Goal: Task Accomplishment & Management: Manage account settings

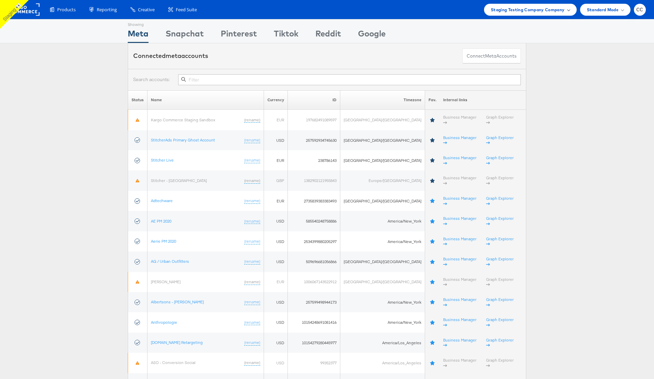
click at [560, 5] on div "Staging Testing Company Company" at bounding box center [530, 10] width 93 height 12
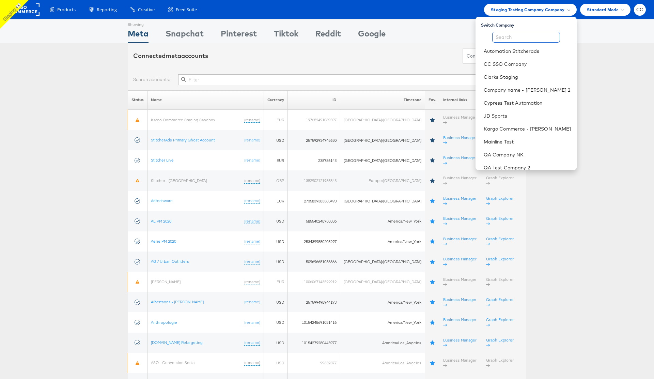
click at [510, 35] on input "text" at bounding box center [527, 37] width 68 height 11
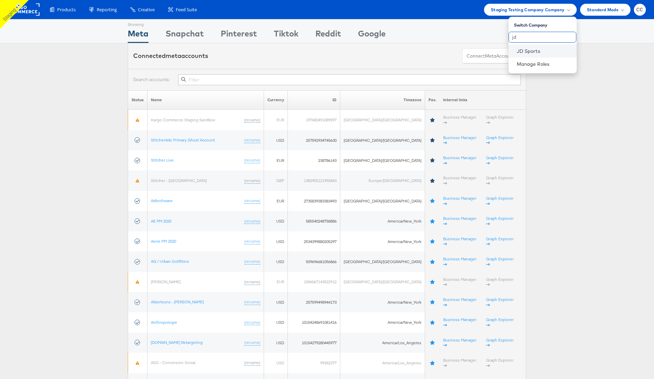
type input "jd"
click at [530, 50] on link "JD Sports" at bounding box center [544, 51] width 55 height 7
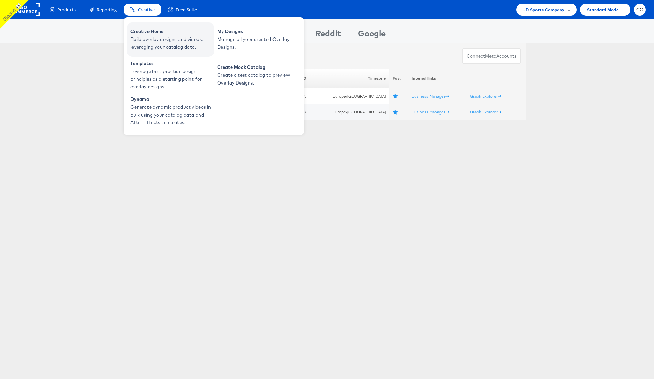
click at [164, 35] on span "Creative Home" at bounding box center [172, 32] width 82 height 8
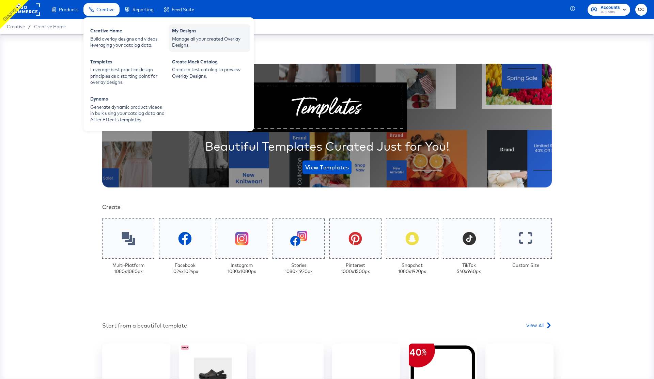
click at [196, 35] on div "My Designs" at bounding box center [209, 32] width 75 height 8
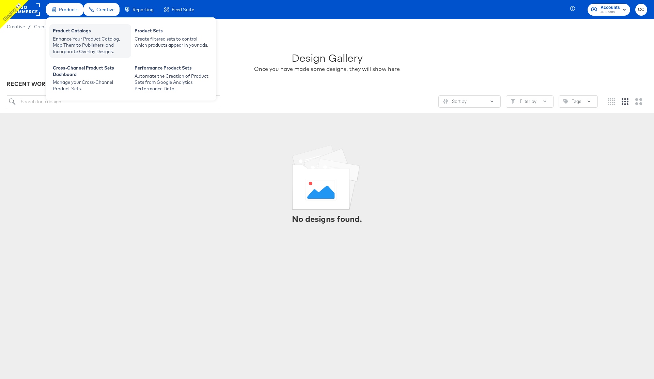
click at [80, 38] on div "Enhance Your Product Catalog, Map Them to Publishers, and Incorporate Overlay D…" at bounding box center [90, 45] width 75 height 19
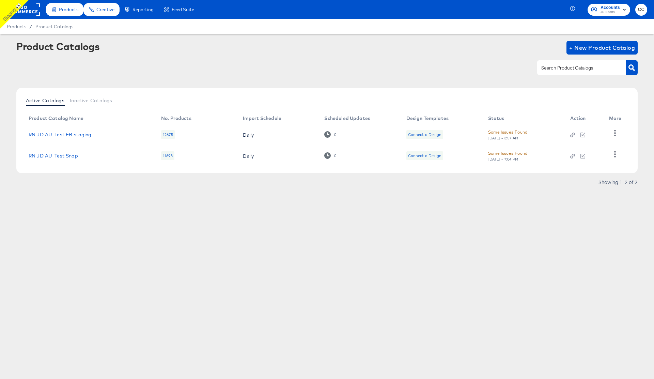
click at [74, 135] on link "RN JD AU_Test FB staging" at bounding box center [60, 134] width 63 height 5
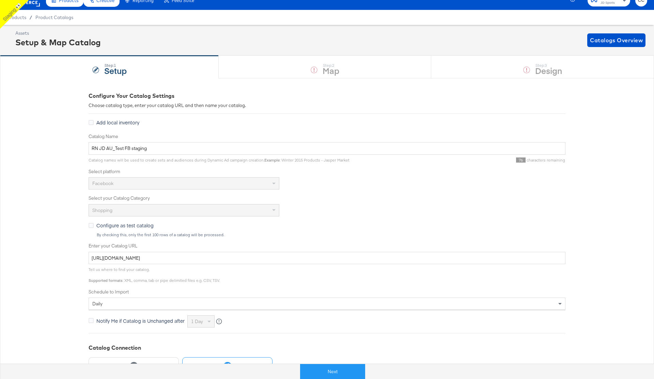
scroll to position [12, 0]
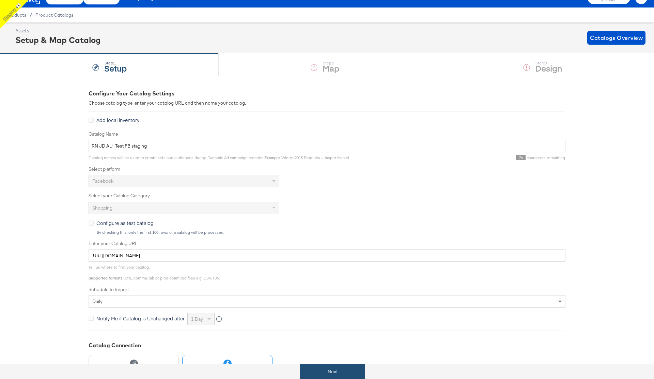
click at [327, 371] on button "Next" at bounding box center [332, 371] width 65 height 15
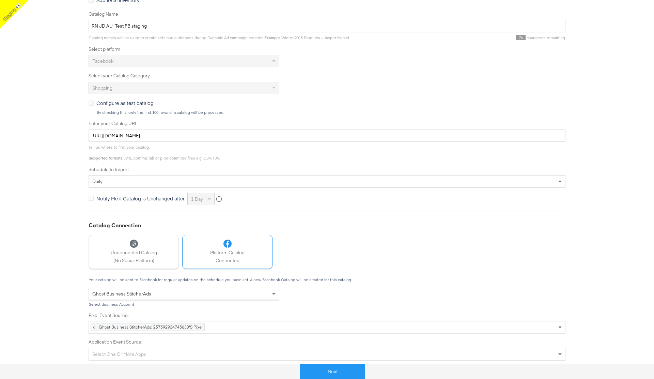
click at [328, 372] on button "Next" at bounding box center [332, 371] width 65 height 15
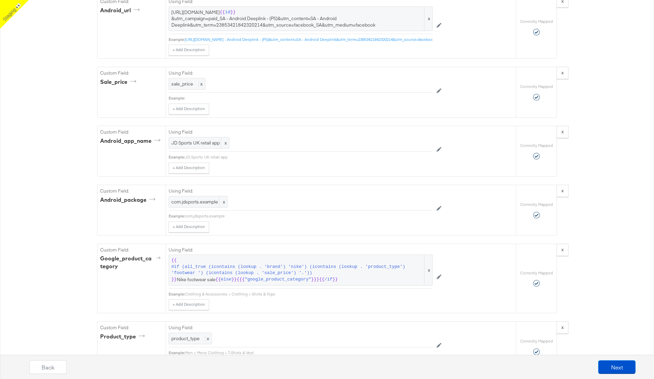
scroll to position [0, 0]
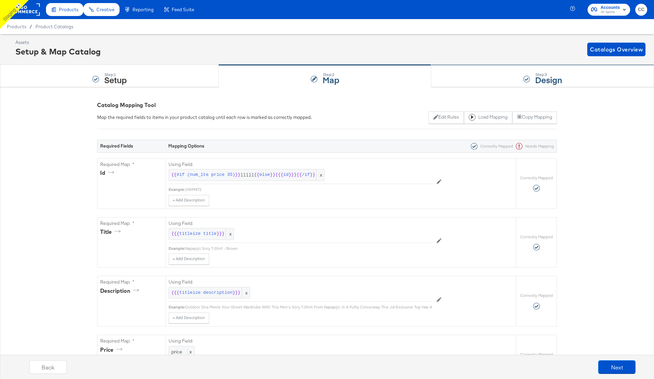
click at [511, 75] on div "Step: 3 Design" at bounding box center [543, 76] width 223 height 22
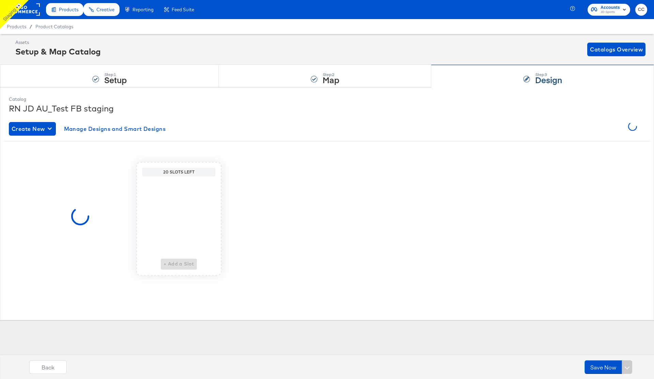
click at [494, 79] on div "Step: 3 Design" at bounding box center [543, 76] width 223 height 22
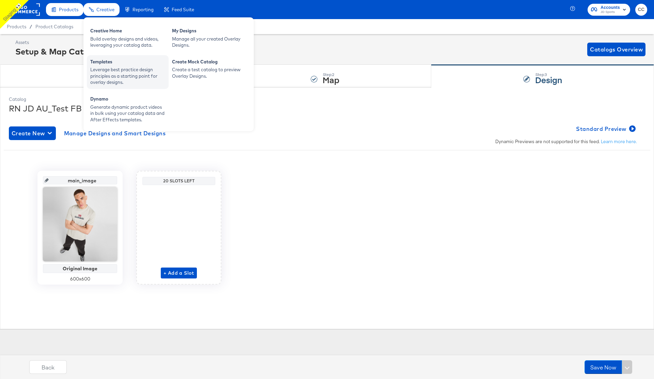
click at [117, 72] on div "Leverage best practice design principles as a starting point for overlay design…" at bounding box center [127, 75] width 75 height 19
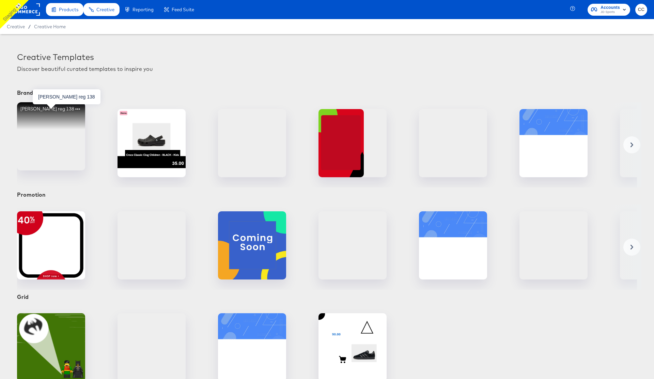
click at [47, 144] on div "[PERSON_NAME] reg 138" at bounding box center [51, 136] width 68 height 68
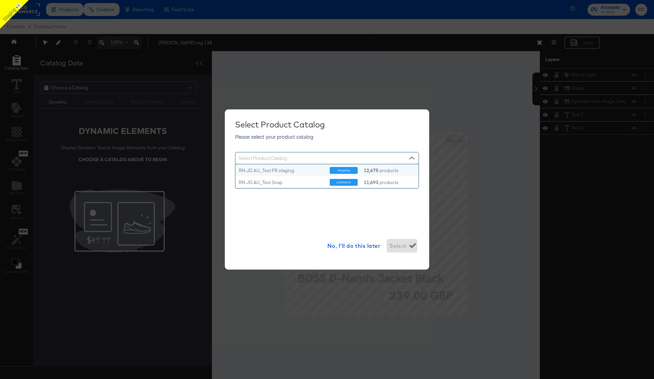
click at [412, 159] on div at bounding box center [412, 159] width 10 height 12
click at [276, 171] on div "RN JD AU_Test FB staging" at bounding box center [282, 170] width 86 height 6
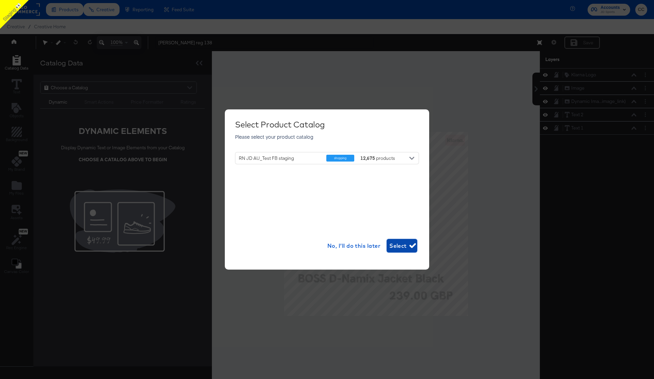
click at [402, 247] on span "Select" at bounding box center [402, 246] width 25 height 10
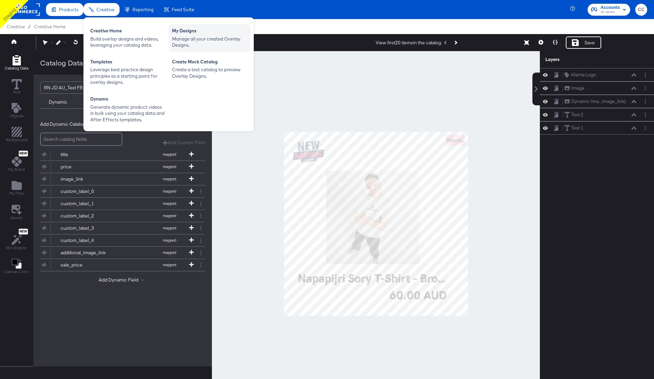
click at [194, 36] on div "Manage all your created Overlay Designs." at bounding box center [209, 42] width 75 height 13
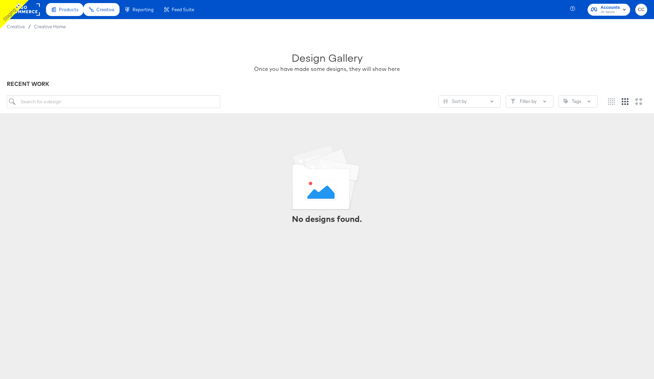
click at [30, 10] on rect at bounding box center [24, 9] width 31 height 12
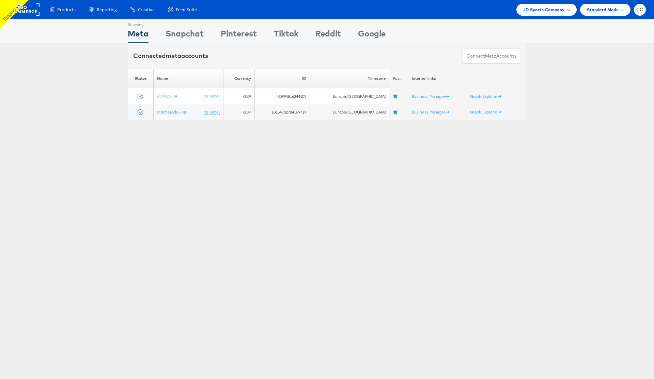
click at [566, 12] on div "JD Sports Company" at bounding box center [547, 9] width 47 height 7
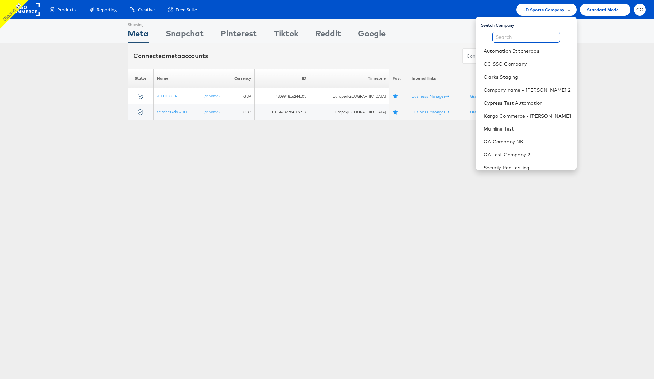
click at [523, 37] on input "text" at bounding box center [527, 37] width 68 height 11
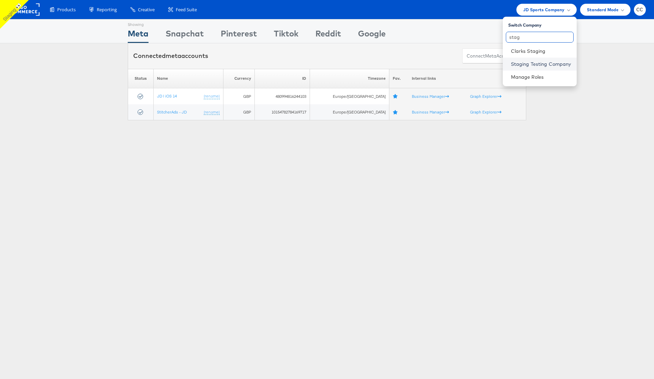
type input "stag"
click at [538, 63] on link "Staging Testing Company" at bounding box center [541, 64] width 60 height 7
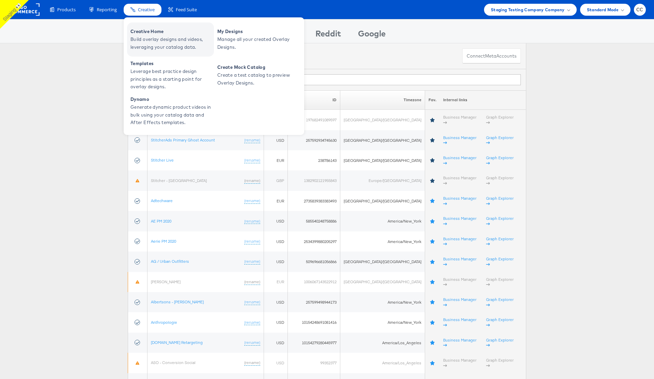
click at [167, 39] on span "Build overlay designs and videos, leveraging your catalog data." at bounding box center [172, 43] width 82 height 16
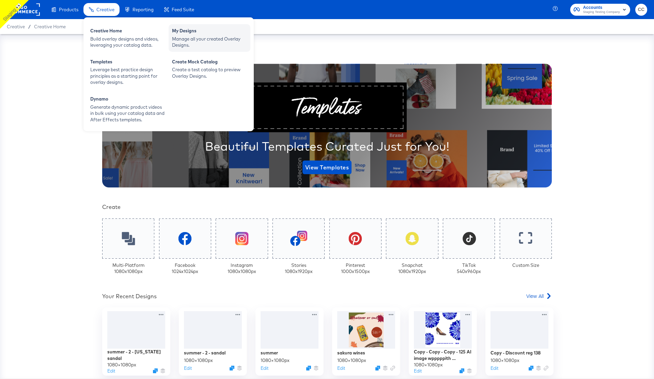
click at [203, 36] on div "Manage all your created Overlay Designs." at bounding box center [209, 42] width 75 height 13
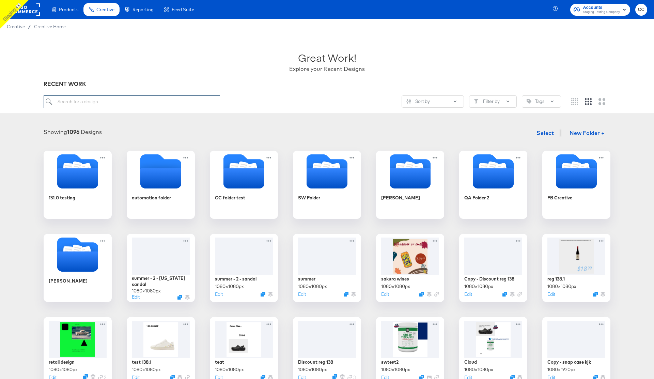
click at [105, 103] on input "search" at bounding box center [132, 101] width 177 height 13
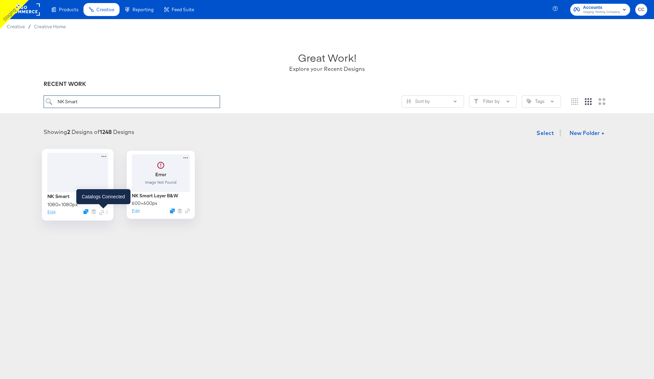
type input "NK Smart"
click at [104, 213] on icon "Link" at bounding box center [101, 212] width 5 height 5
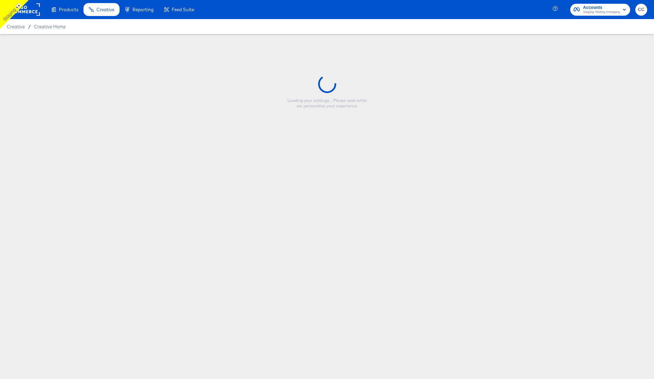
type input "NK Smart"
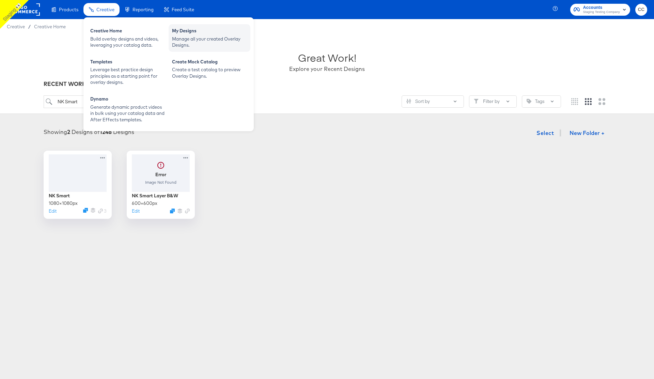
click at [200, 43] on div "Manage all your created Overlay Designs." at bounding box center [209, 42] width 75 height 13
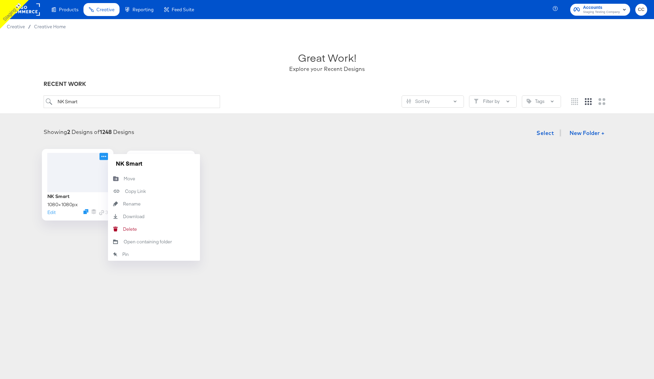
click at [105, 157] on icon at bounding box center [104, 156] width 9 height 7
click at [137, 230] on button "[PERSON_NAME]" at bounding box center [154, 229] width 92 height 13
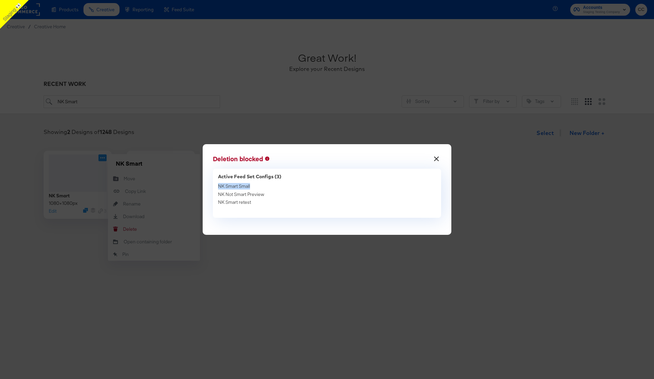
drag, startPoint x: 219, startPoint y: 185, endPoint x: 255, endPoint y: 184, distance: 36.1
click at [255, 184] on div "NK Smart Small" at bounding box center [327, 186] width 218 height 6
copy span "NK Smart Small"
drag, startPoint x: 218, startPoint y: 195, endPoint x: 270, endPoint y: 194, distance: 51.1
click at [270, 194] on div "NK Not Smart Preview" at bounding box center [327, 194] width 218 height 6
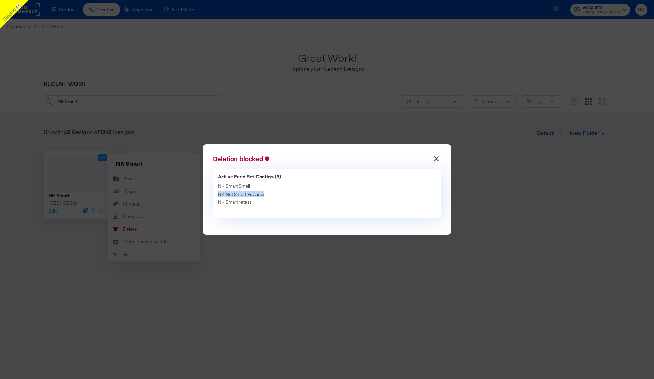
copy span "NK Not Smart Preview"
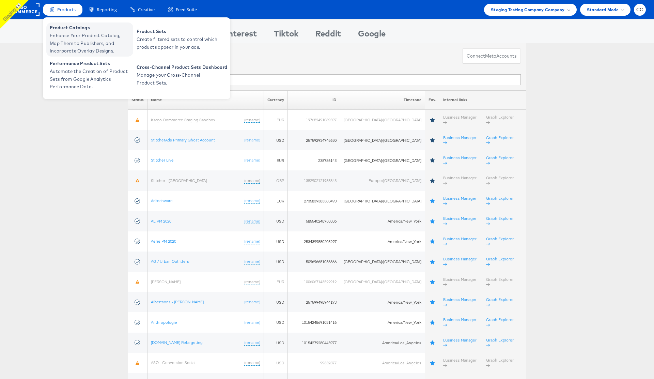
click at [70, 36] on span "Enhance Your Product Catalog, Map Them to Publishers, and Incorporate Overlay D…" at bounding box center [91, 43] width 82 height 23
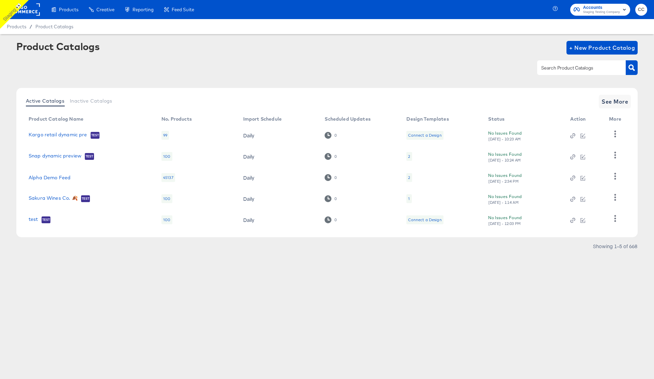
click at [550, 63] on div at bounding box center [582, 67] width 89 height 14
paste input "NK Smart Small"
type input "NK Smart Small"
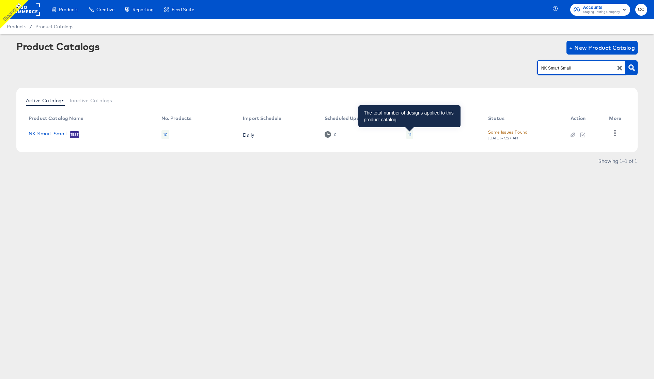
click at [409, 135] on div "11" at bounding box center [409, 134] width 3 height 5
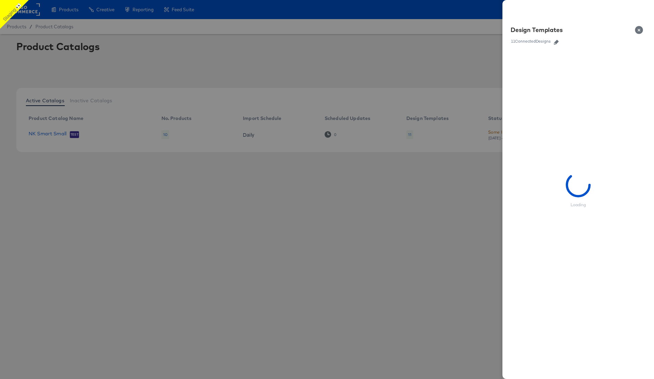
click at [557, 42] on icon "button" at bounding box center [556, 42] width 5 height 5
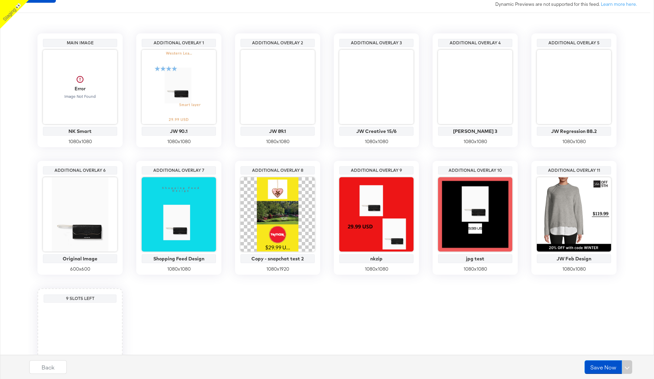
scroll to position [141, 0]
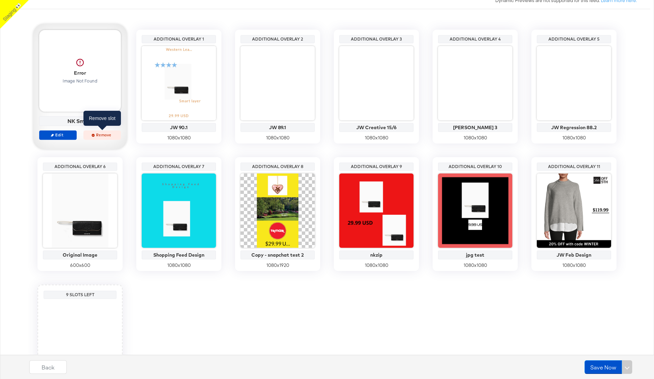
click at [104, 137] on span "Remove" at bounding box center [102, 135] width 31 height 5
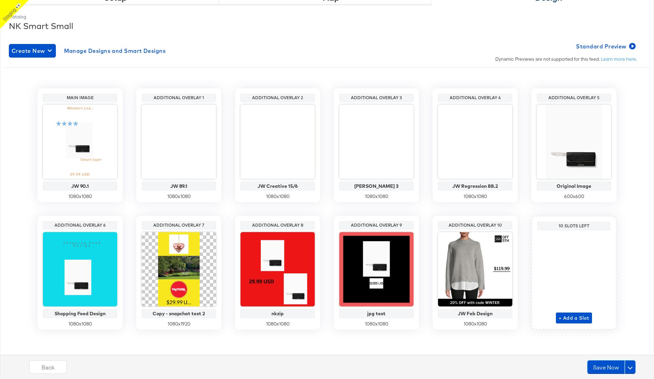
scroll to position [82, 0]
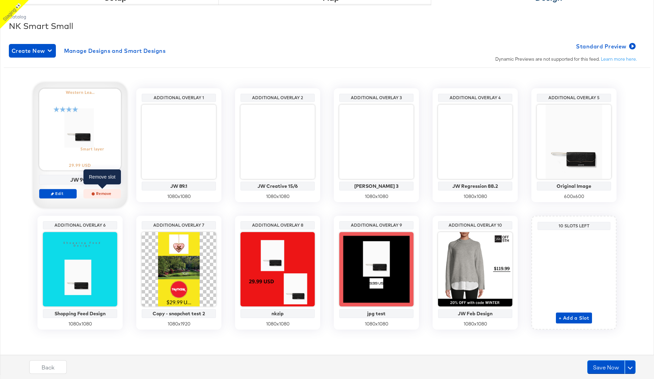
click at [103, 195] on span "Remove" at bounding box center [102, 193] width 31 height 5
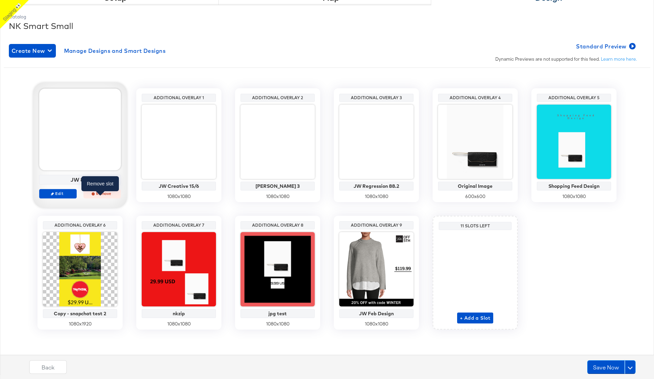
click at [103, 195] on span "Remove" at bounding box center [102, 193] width 31 height 5
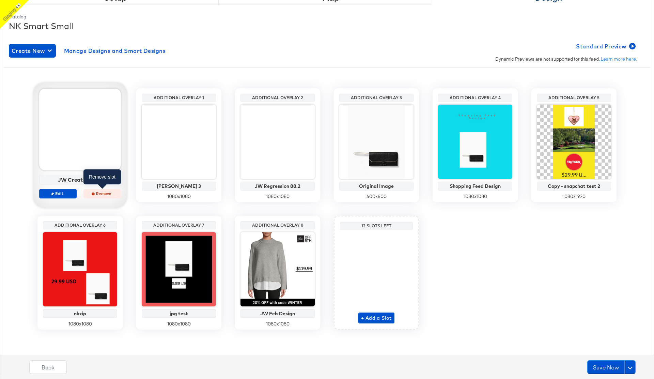
click at [104, 195] on span "Remove" at bounding box center [102, 193] width 31 height 5
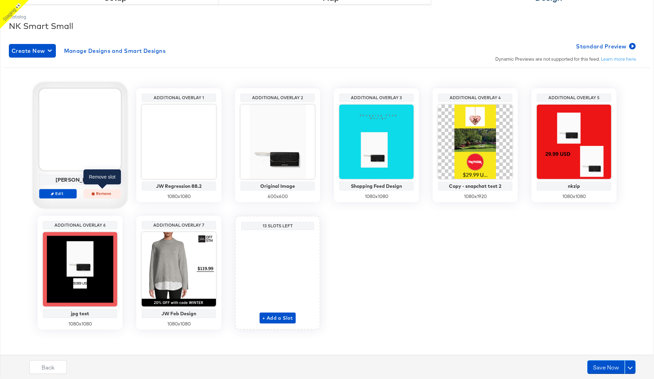
click at [101, 197] on button "Remove" at bounding box center [102, 194] width 37 height 10
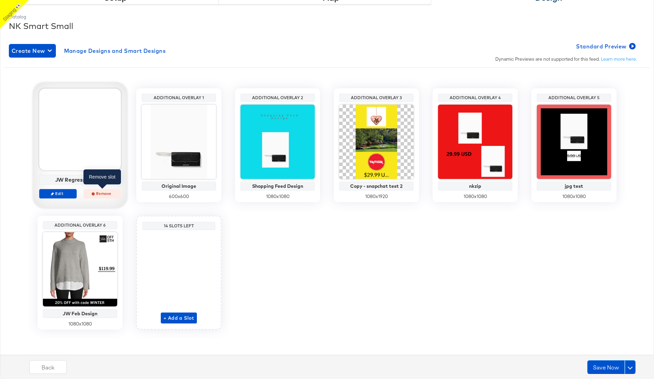
click at [101, 194] on span "Remove" at bounding box center [102, 193] width 31 height 5
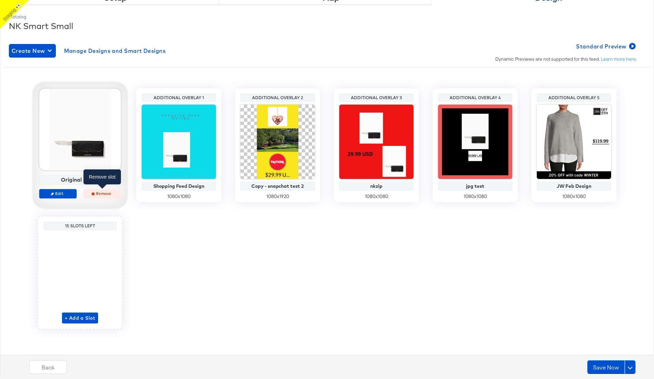
click at [98, 193] on span "Remove" at bounding box center [102, 193] width 31 height 5
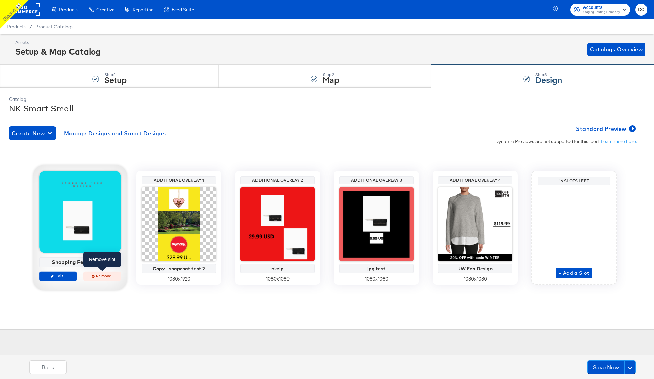
click at [101, 279] on button "Remove" at bounding box center [102, 277] width 37 height 10
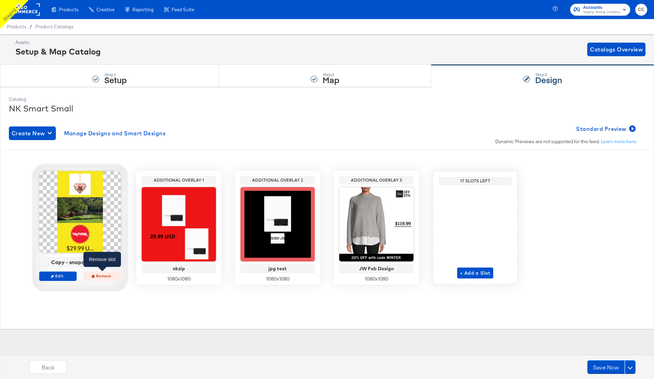
click at [101, 277] on span "Remove" at bounding box center [102, 276] width 31 height 5
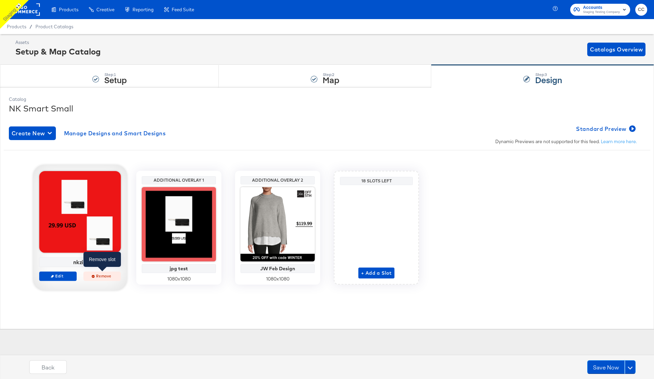
click at [102, 280] on button "Remove" at bounding box center [102, 277] width 37 height 10
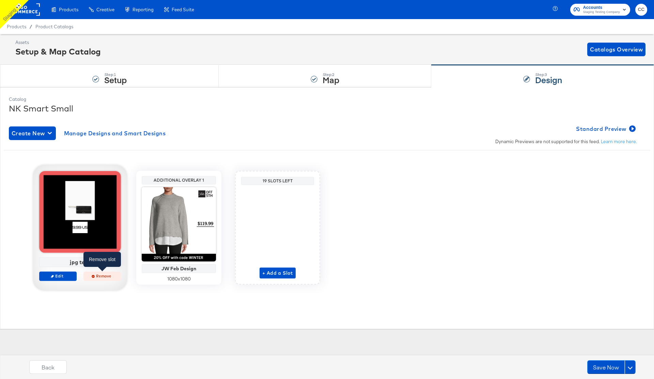
click at [102, 276] on span "Remove" at bounding box center [102, 276] width 31 height 5
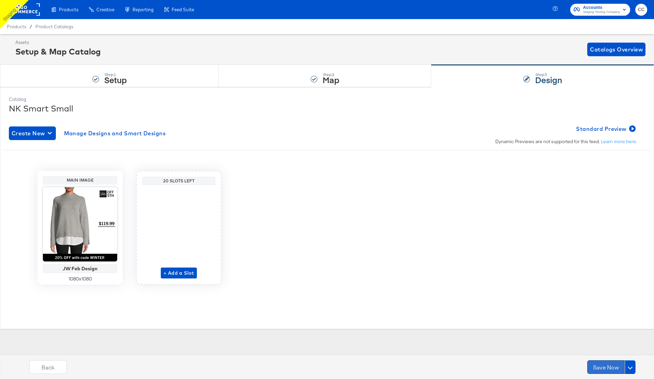
click at [604, 370] on button "Save Now" at bounding box center [606, 367] width 37 height 14
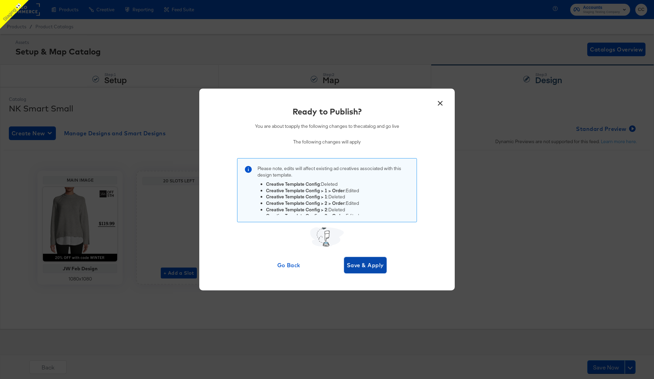
click at [364, 266] on span "Save & Apply" at bounding box center [365, 265] width 37 height 10
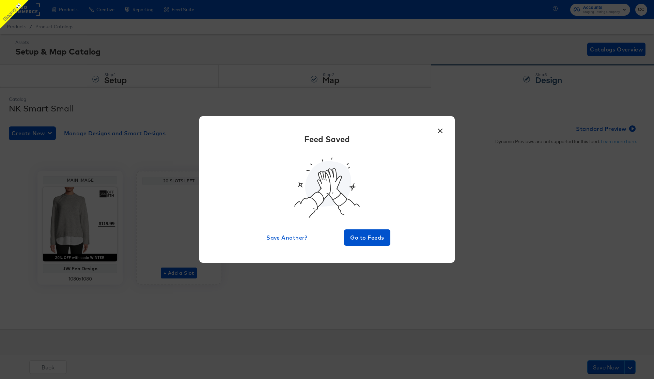
click at [441, 132] on button "×" at bounding box center [440, 129] width 12 height 12
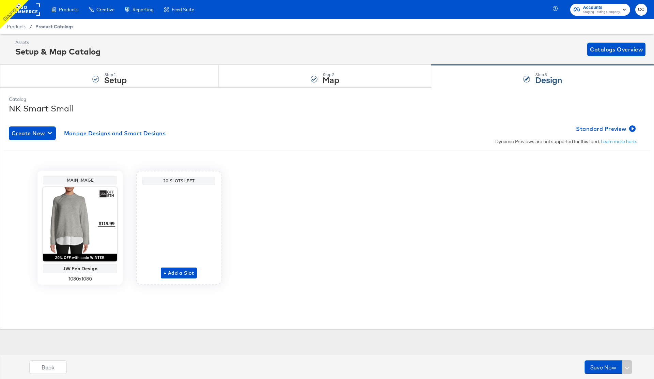
click at [49, 26] on span "Product Catalogs" at bounding box center [54, 26] width 38 height 5
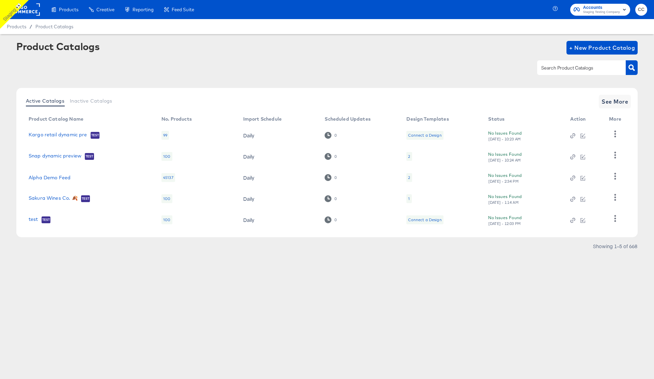
click at [571, 68] on input "text" at bounding box center [576, 68] width 73 height 8
paste input "NK Not Smart Preview"
type input "NK Not Smart Preview"
click at [633, 68] on icon "button" at bounding box center [632, 67] width 6 height 6
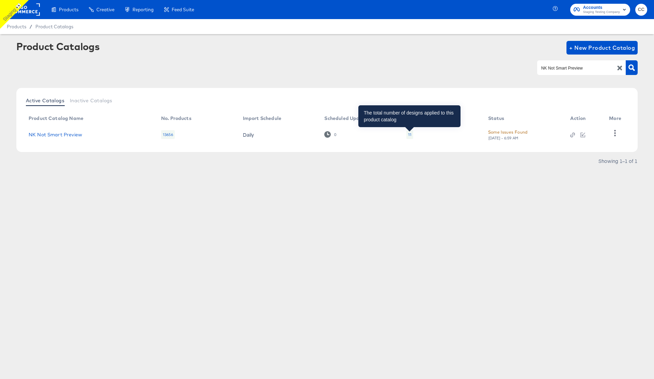
click at [410, 135] on div "11" at bounding box center [409, 134] width 3 height 5
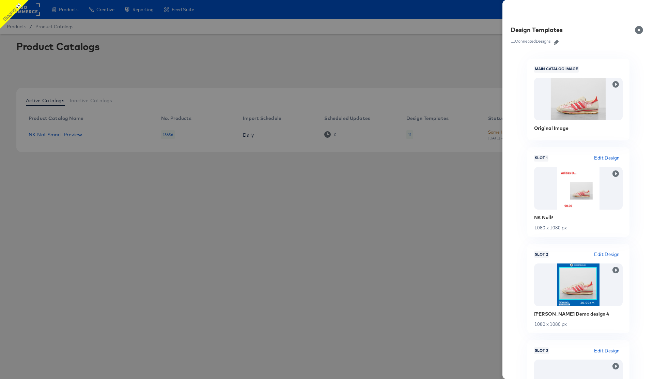
click at [558, 42] on icon "button" at bounding box center [556, 42] width 5 height 5
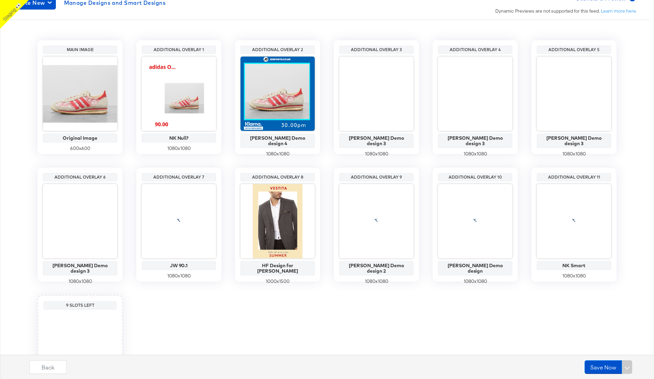
scroll to position [134, 0]
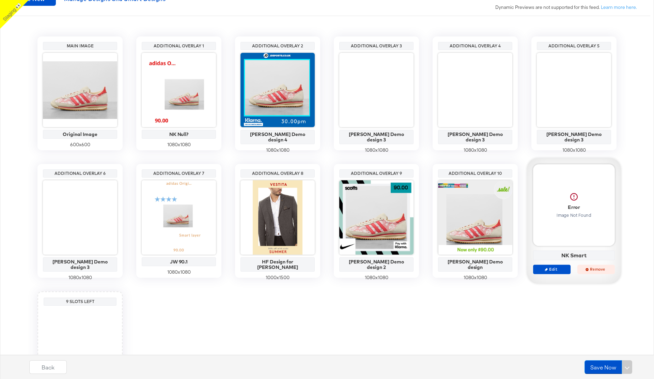
click at [596, 270] on span "Remove" at bounding box center [596, 269] width 31 height 5
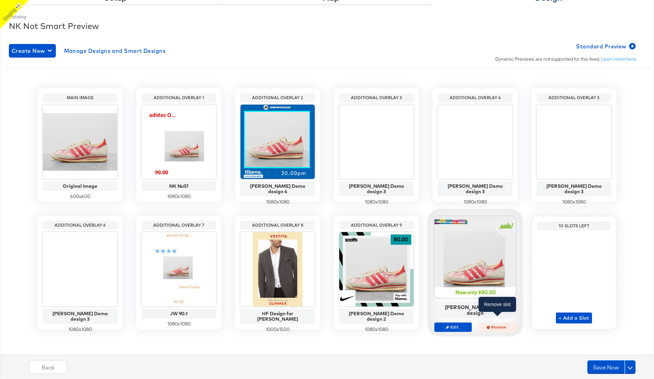
click at [501, 325] on span "Remove" at bounding box center [497, 327] width 31 height 5
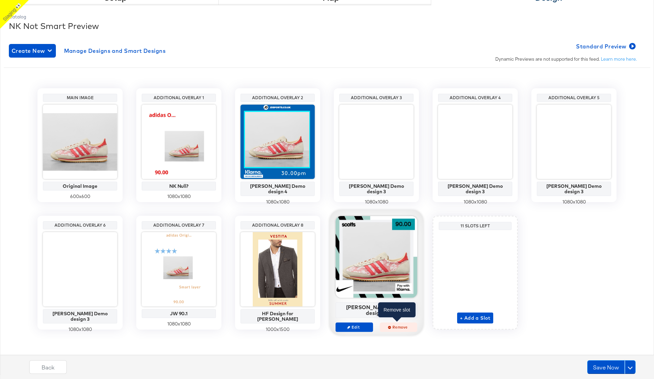
click at [399, 324] on button "Remove" at bounding box center [398, 328] width 37 height 10
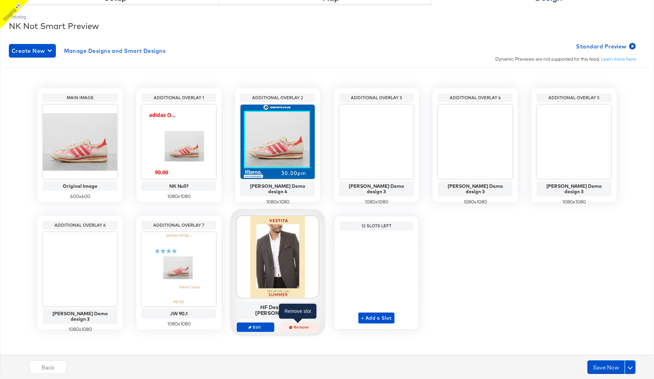
click at [298, 325] on span "Remove" at bounding box center [299, 327] width 31 height 5
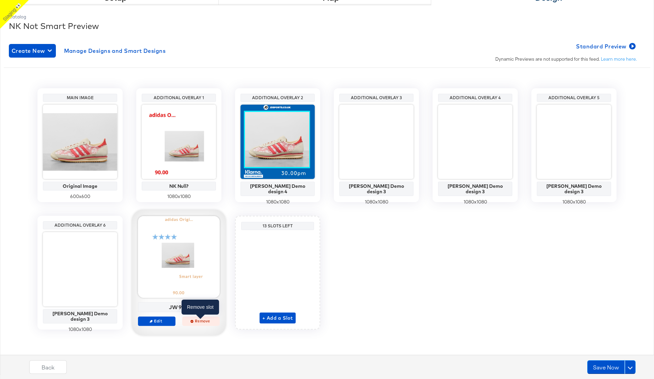
click at [202, 321] on span "Remove" at bounding box center [200, 321] width 31 height 5
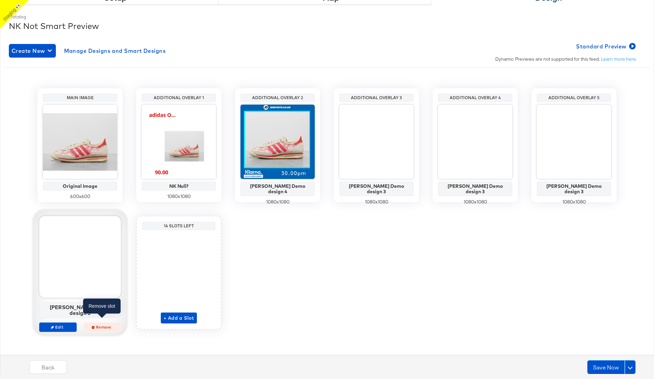
click at [105, 325] on span "Remove" at bounding box center [102, 327] width 31 height 5
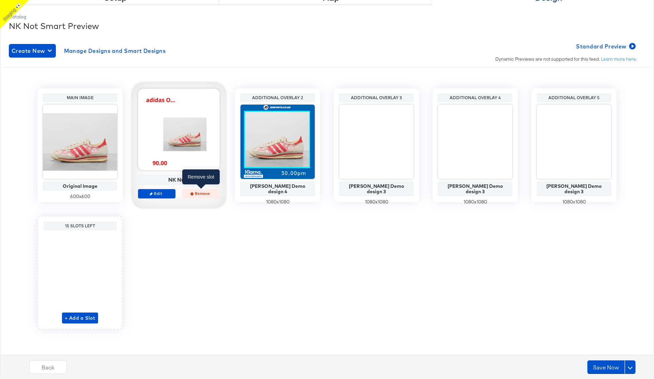
click at [202, 194] on span "Remove" at bounding box center [200, 193] width 31 height 5
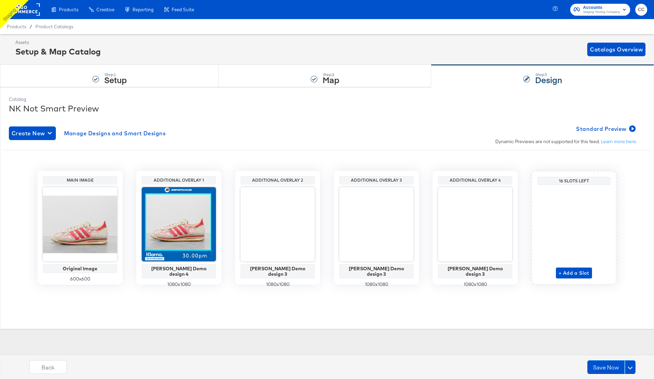
scroll to position [0, 0]
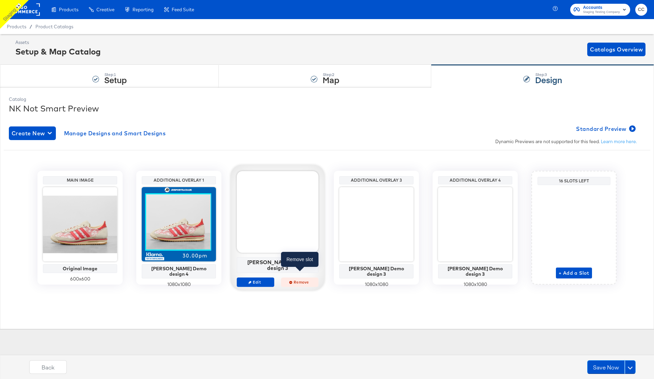
click at [303, 280] on span "Remove" at bounding box center [299, 282] width 31 height 5
click at [305, 280] on span "Remove" at bounding box center [299, 282] width 31 height 5
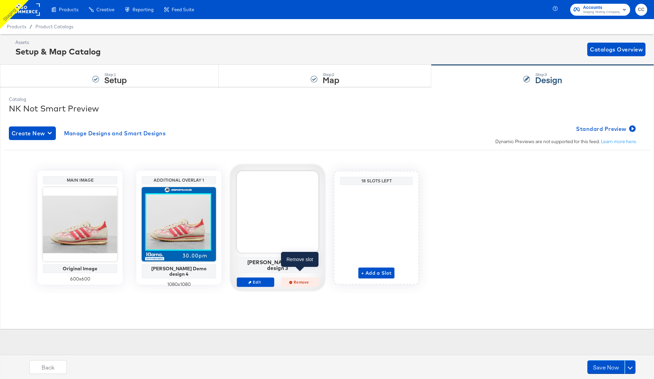
click at [301, 280] on span "Remove" at bounding box center [299, 282] width 31 height 5
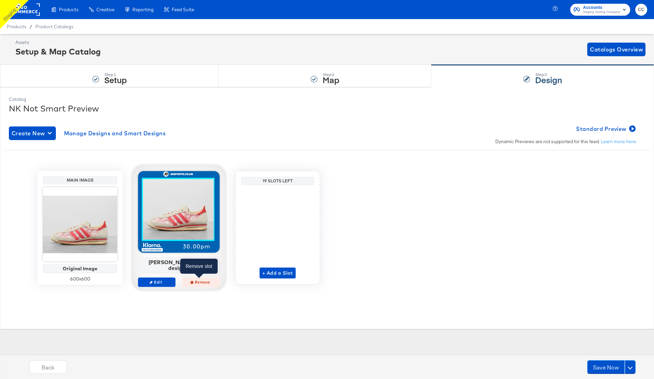
click at [199, 280] on span "Remove" at bounding box center [200, 282] width 31 height 5
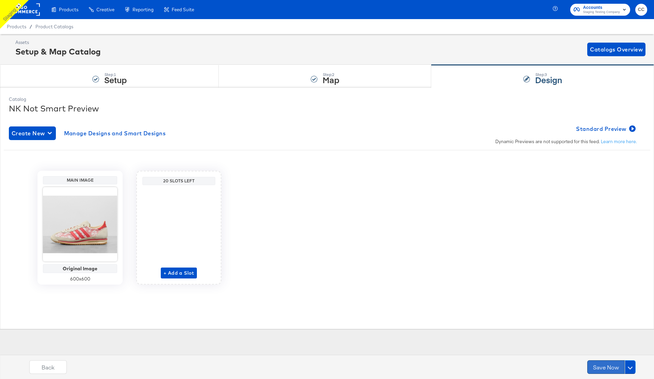
click at [607, 368] on button "Save Now" at bounding box center [606, 367] width 37 height 14
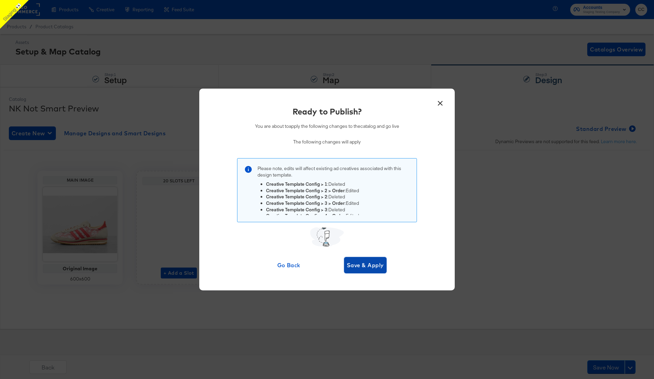
click at [362, 267] on span "Save & Apply" at bounding box center [365, 265] width 37 height 10
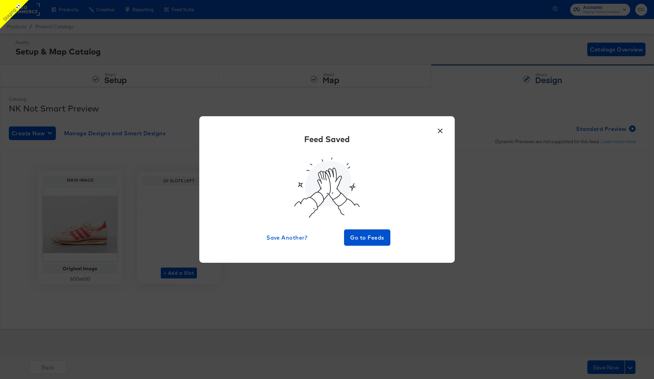
click at [440, 129] on button "×" at bounding box center [440, 129] width 12 height 12
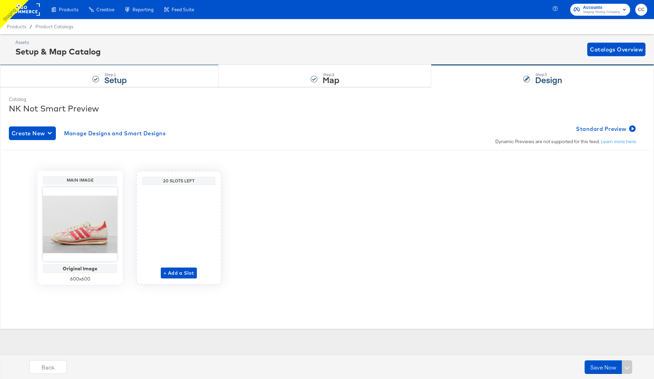
click at [116, 78] on strong "Setup" at bounding box center [115, 79] width 22 height 11
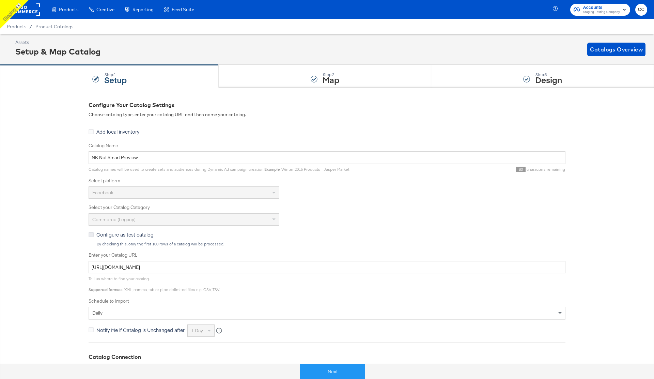
click at [90, 233] on icon at bounding box center [91, 234] width 5 height 5
click at [0, 0] on input "Configure as test catalog" at bounding box center [0, 0] width 0 height 0
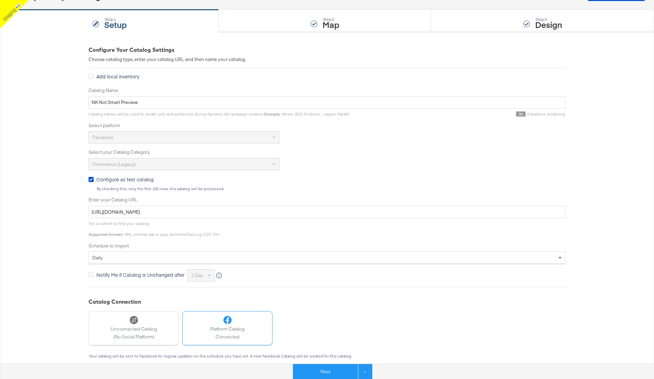
scroll to position [132, 0]
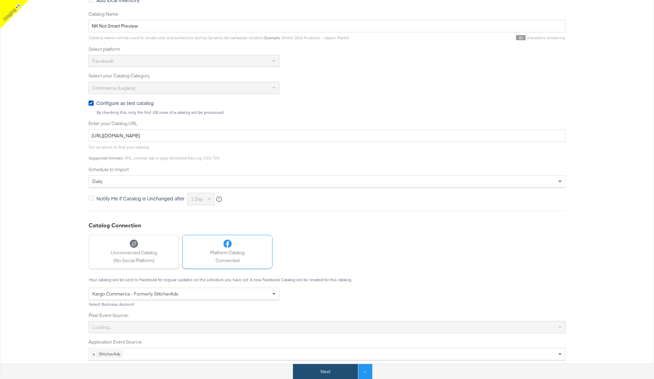
click at [331, 373] on button "Next" at bounding box center [325, 371] width 65 height 15
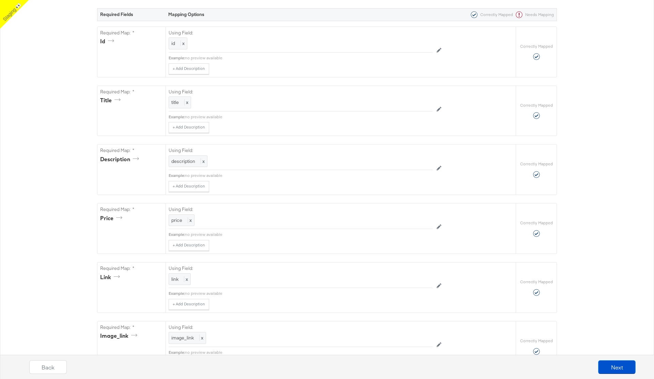
scroll to position [0, 0]
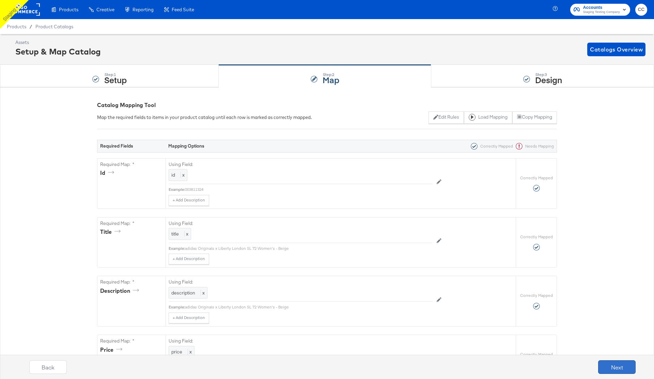
click at [616, 369] on button "Next" at bounding box center [617, 367] width 37 height 14
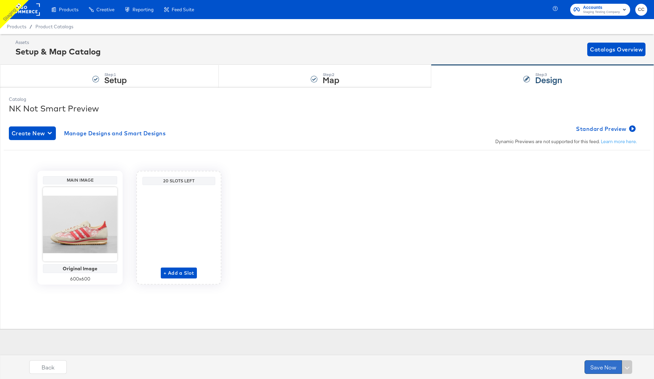
click at [599, 367] on button "Save Now" at bounding box center [603, 367] width 37 height 14
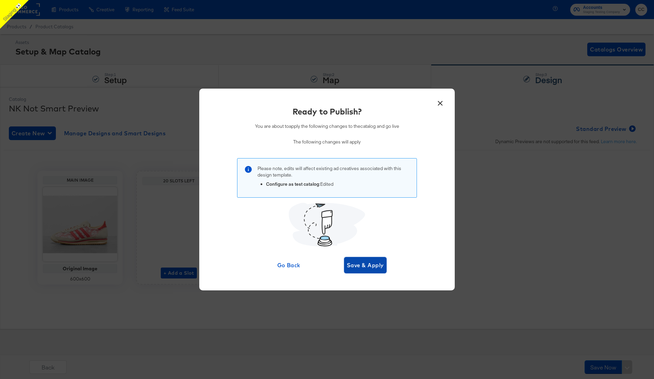
click at [368, 264] on span "Save & Apply" at bounding box center [365, 265] width 37 height 10
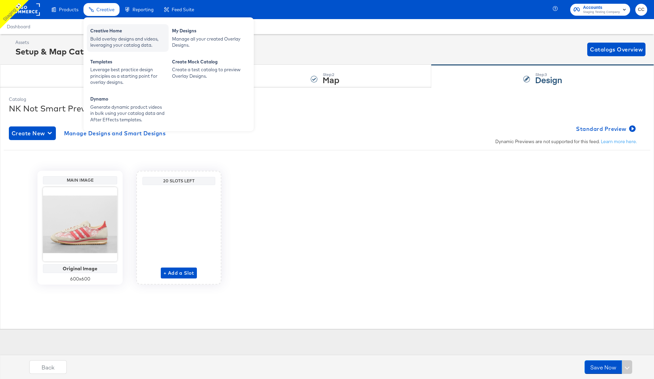
click at [119, 39] on div "Build overlay designs and videos, leveraging your catalog data." at bounding box center [127, 42] width 75 height 13
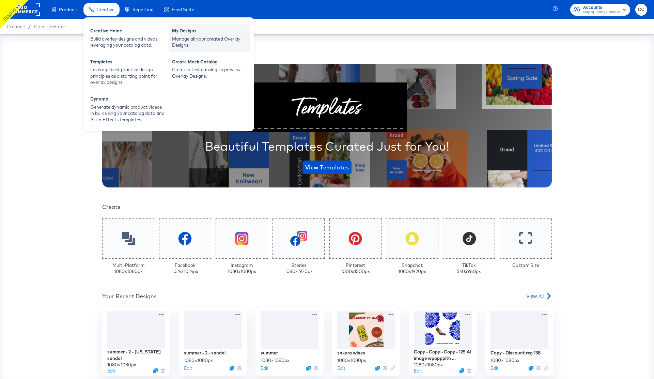
click at [195, 37] on div "Manage all your created Overlay Designs." at bounding box center [209, 42] width 75 height 13
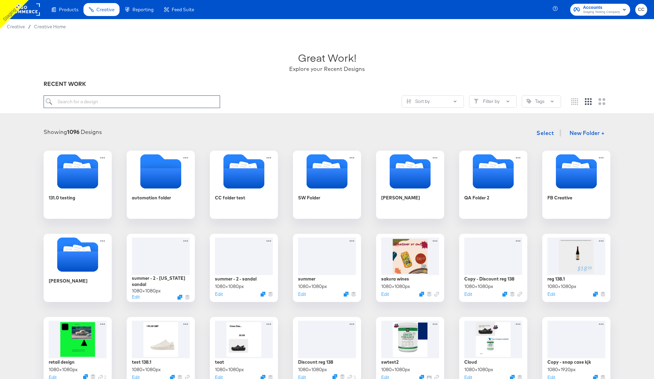
click at [120, 104] on input "search" at bounding box center [132, 101] width 177 height 13
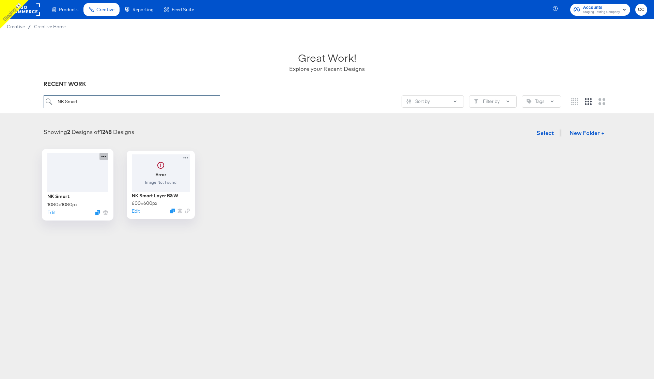
click at [104, 157] on icon at bounding box center [104, 156] width 9 height 7
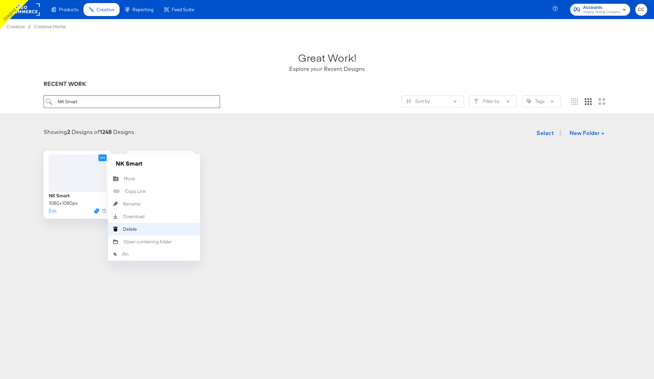
type input "NK Smart"
click at [123, 229] on div "Delete Delete" at bounding box center [123, 229] width 0 height 0
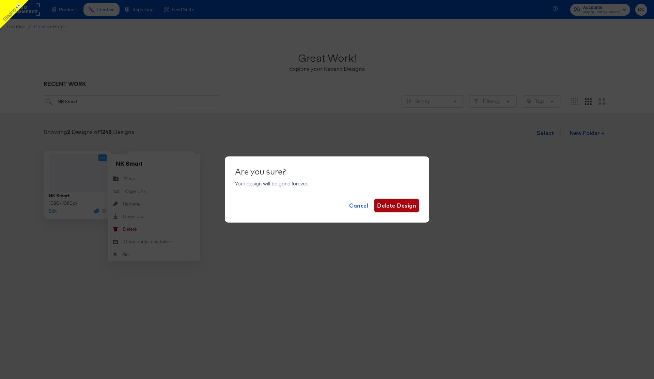
click at [403, 208] on span "Delete Design" at bounding box center [396, 206] width 39 height 10
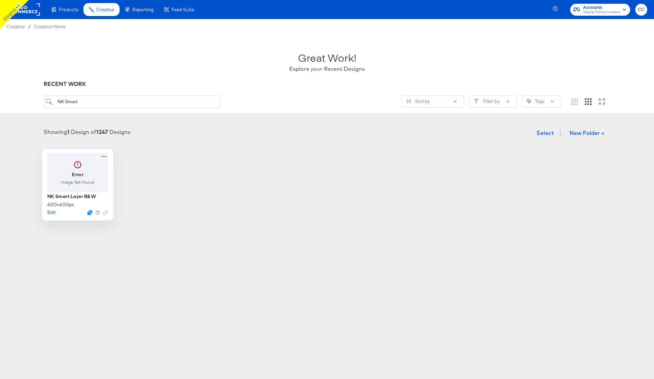
click at [53, 212] on button "Edit" at bounding box center [51, 212] width 8 height 6
click at [105, 155] on icon at bounding box center [104, 156] width 9 height 7
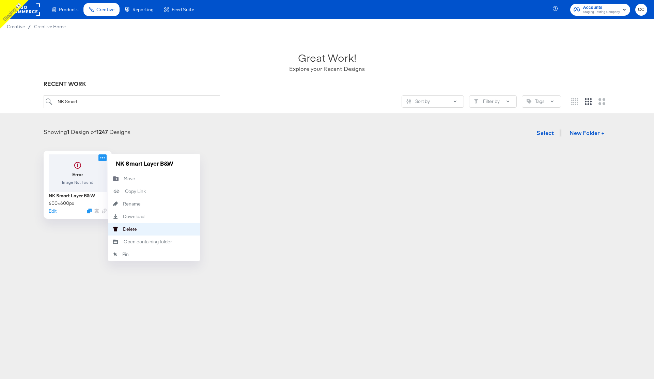
click at [123, 229] on div "Delete Delete" at bounding box center [123, 229] width 0 height 0
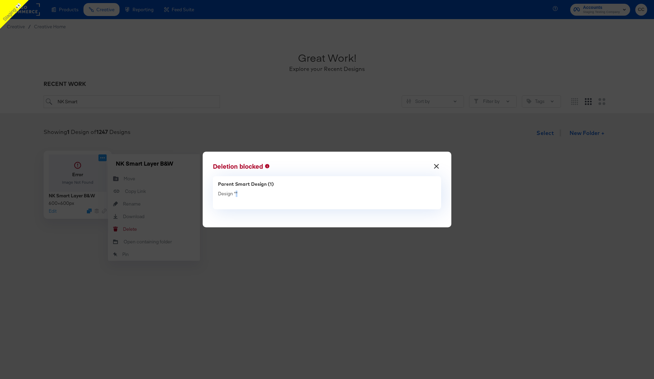
drag, startPoint x: 236, startPoint y: 194, endPoint x: 242, endPoint y: 194, distance: 6.2
click at [242, 194] on div "Design " "" at bounding box center [327, 194] width 218 height 6
click at [438, 168] on button "×" at bounding box center [437, 165] width 12 height 12
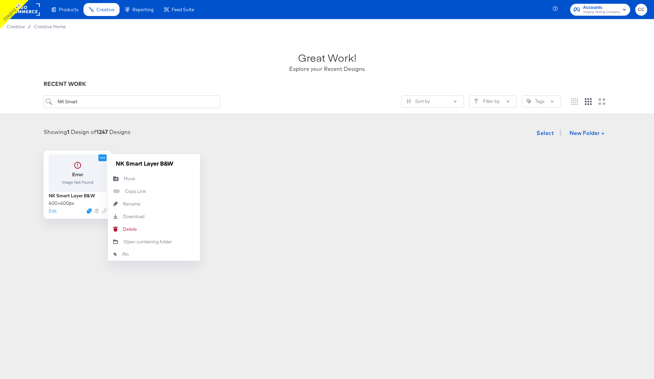
click at [241, 84] on div "RECENT WORK" at bounding box center [327, 84] width 567 height 8
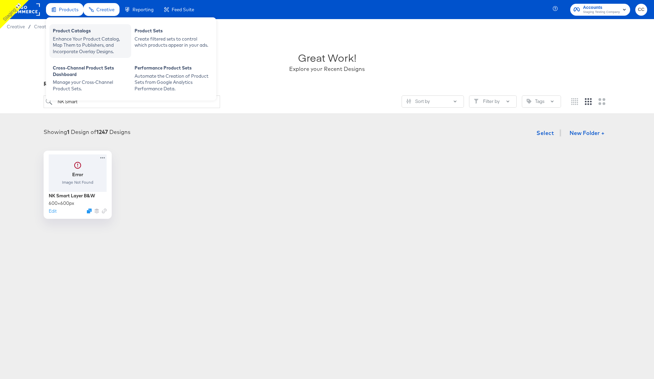
click at [79, 36] on div "Enhance Your Product Catalog, Map Them to Publishers, and Incorporate Overlay D…" at bounding box center [90, 45] width 75 height 19
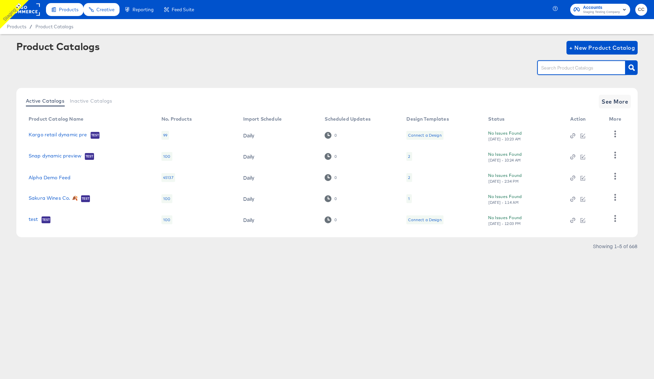
click at [566, 66] on input "text" at bounding box center [576, 68] width 73 height 8
paste input "NK FL Smart"
type input "NK FL Smart"
click at [632, 67] on icon "button" at bounding box center [632, 67] width 6 height 6
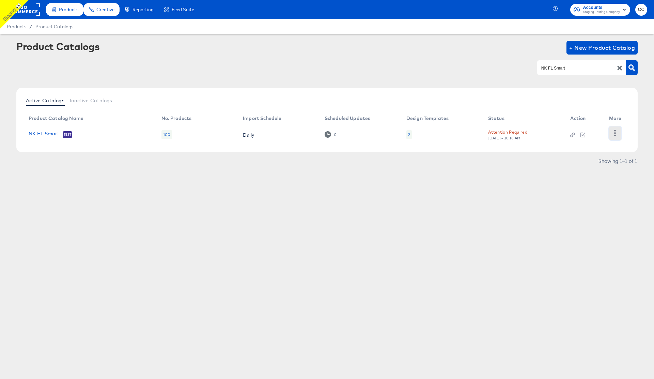
click at [615, 133] on icon "button" at bounding box center [616, 133] width 2 height 6
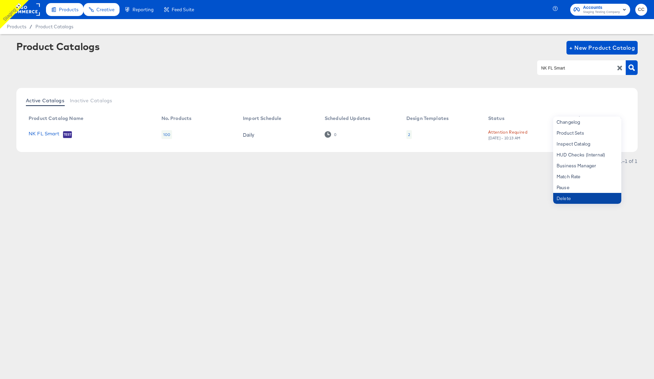
click at [574, 198] on div "Delete" at bounding box center [588, 198] width 68 height 11
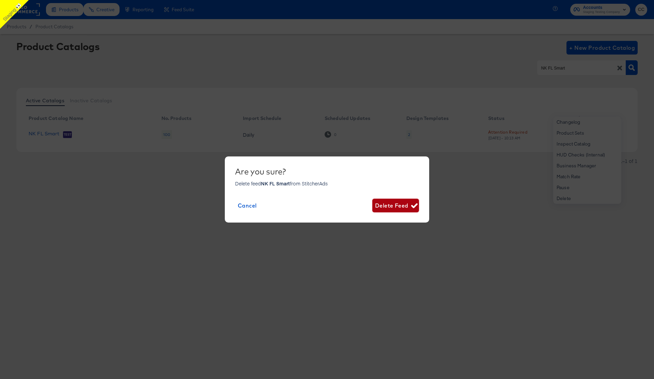
click at [392, 204] on span "Delete Feed" at bounding box center [395, 206] width 41 height 10
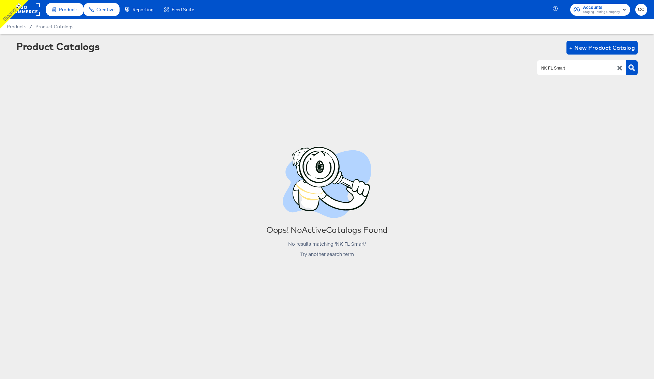
click at [620, 69] on icon "button" at bounding box center [620, 68] width 5 height 5
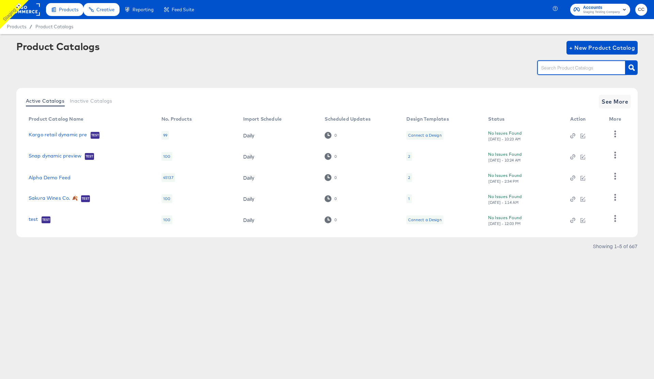
click at [556, 71] on input "text" at bounding box center [576, 68] width 73 height 8
type input "nk"
click at [58, 156] on link "NK WSI Copy Pinterest" at bounding box center [56, 156] width 55 height 5
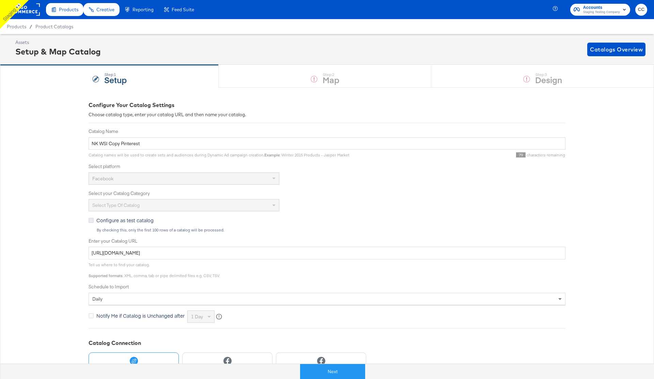
click at [91, 218] on icon at bounding box center [91, 220] width 5 height 5
click at [0, 0] on input "Configure as test catalog" at bounding box center [0, 0] width 0 height 0
click at [318, 371] on button "Next" at bounding box center [325, 371] width 65 height 15
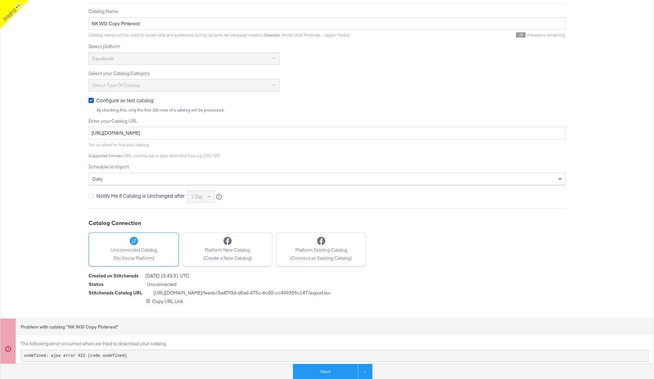
scroll to position [126, 0]
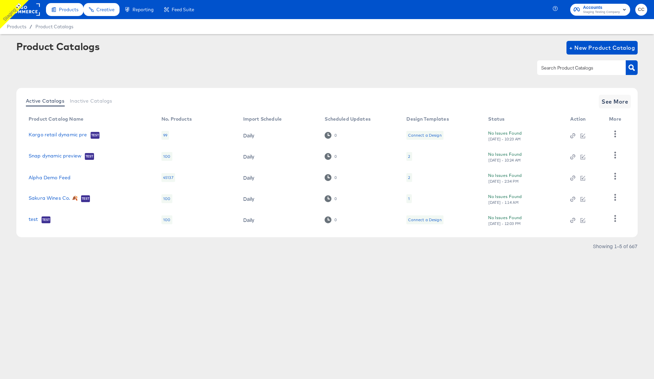
click at [558, 68] on input "text" at bounding box center [576, 68] width 73 height 8
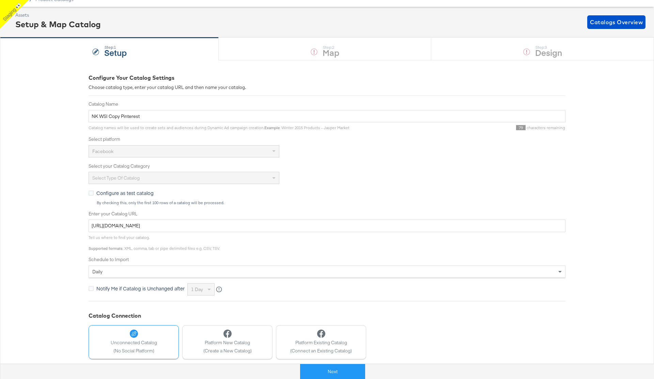
scroll to position [32, 0]
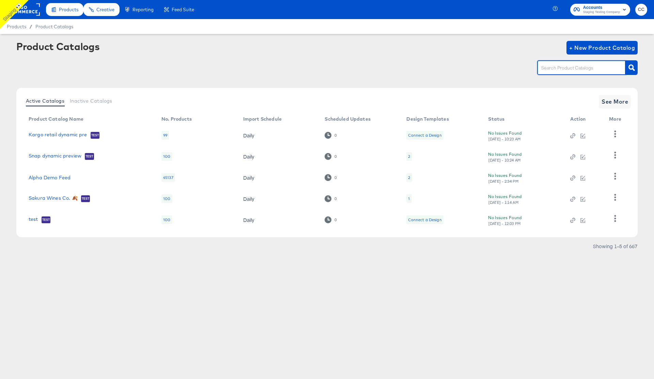
click at [578, 67] on input "text" at bounding box center [576, 68] width 73 height 8
type input "nk"
click at [632, 69] on icon "button" at bounding box center [632, 67] width 6 height 6
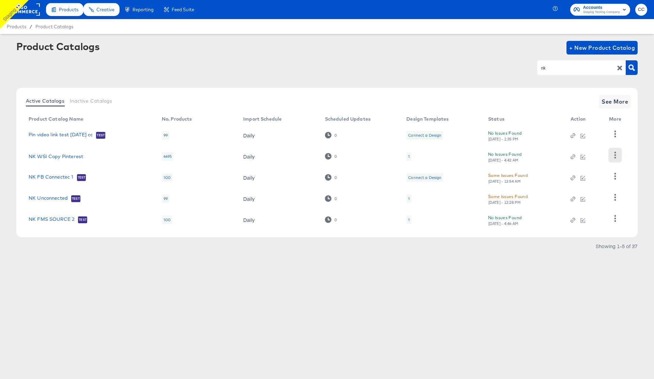
click at [617, 154] on icon "button" at bounding box center [615, 155] width 6 height 6
click at [573, 202] on div "Delete" at bounding box center [588, 201] width 68 height 11
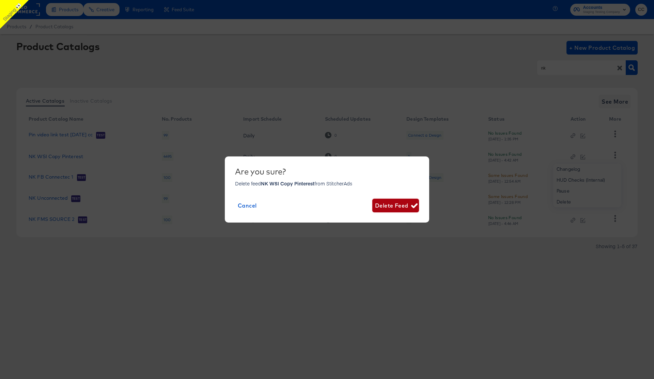
click at [394, 207] on span "Delete Feed" at bounding box center [395, 206] width 41 height 10
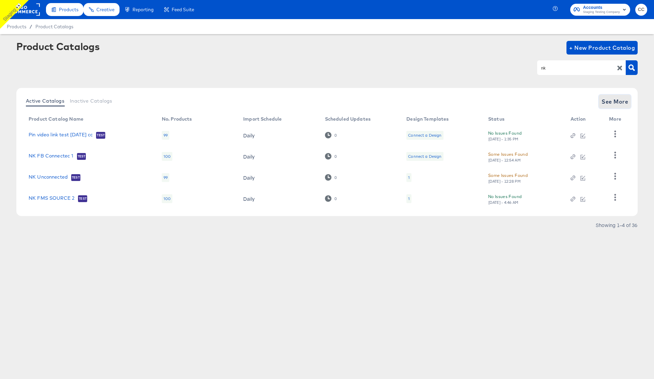
click at [617, 104] on span "See More" at bounding box center [615, 102] width 27 height 10
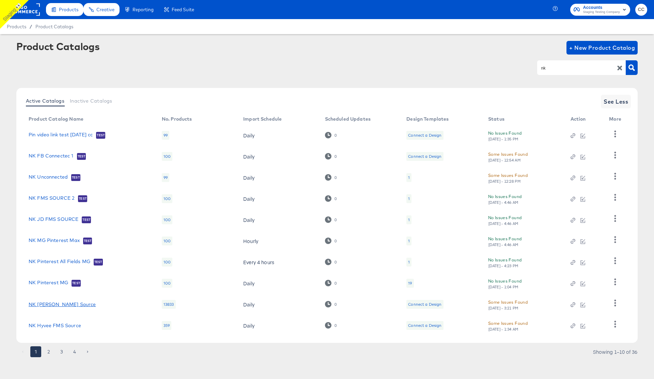
click at [56, 305] on link "NK Kargo JD Source" at bounding box center [62, 304] width 67 height 5
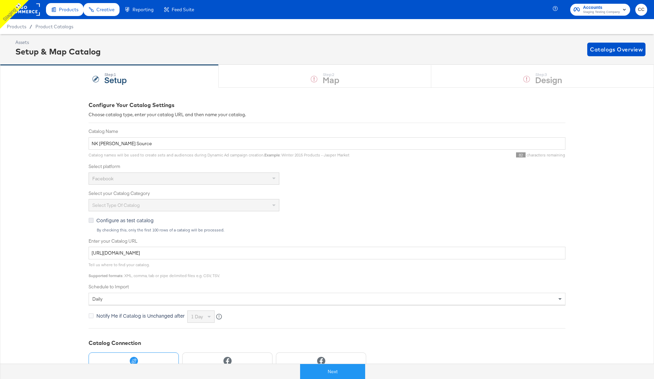
click at [92, 220] on icon at bounding box center [91, 220] width 5 height 5
click at [0, 0] on input "Configure as test catalog" at bounding box center [0, 0] width 0 height 0
click at [331, 372] on button "Next" at bounding box center [325, 371] width 65 height 15
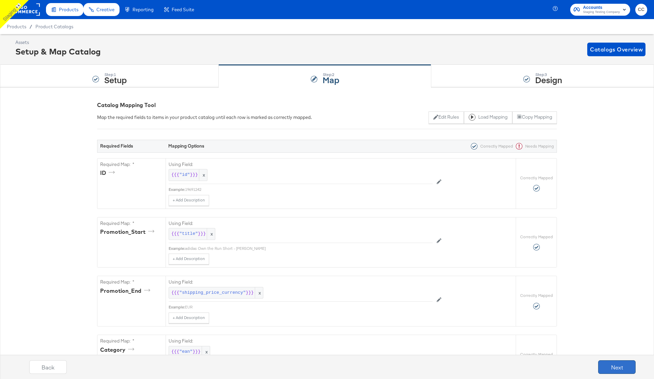
click at [616, 366] on button "Next" at bounding box center [617, 367] width 37 height 14
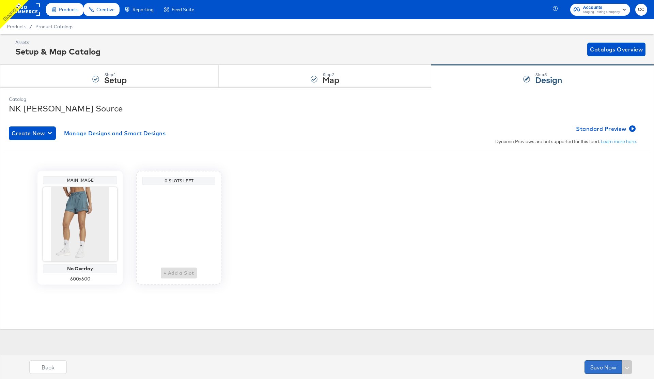
click at [599, 366] on button "Save Now" at bounding box center [603, 367] width 37 height 14
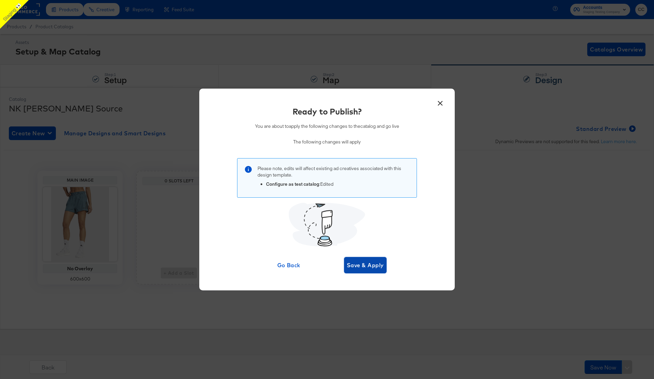
click at [359, 266] on span "Save & Apply" at bounding box center [365, 265] width 37 height 10
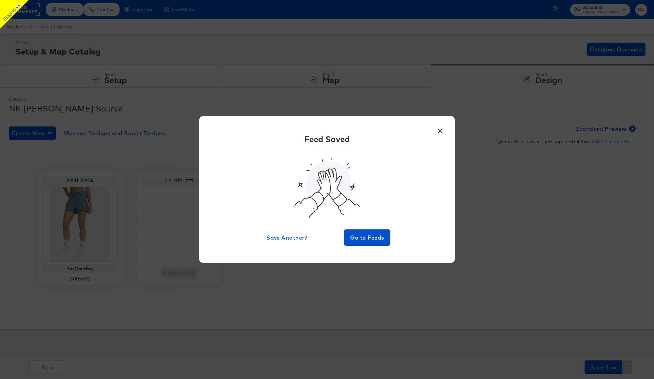
click at [440, 130] on button "×" at bounding box center [440, 129] width 12 height 12
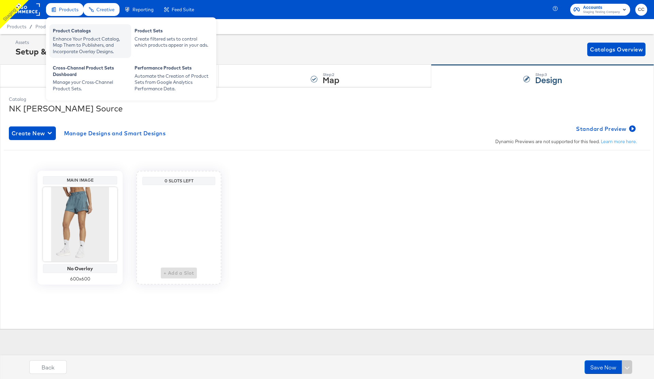
click at [85, 37] on div "Enhance Your Product Catalog, Map Them to Publishers, and Incorporate Overlay D…" at bounding box center [90, 45] width 75 height 19
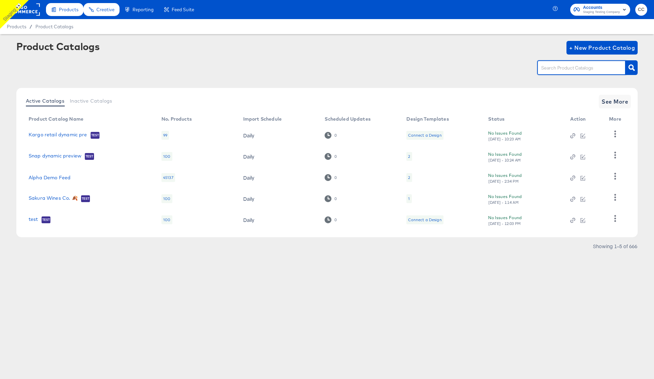
click at [560, 64] on input "text" at bounding box center [576, 68] width 73 height 8
type input "nk"
click at [631, 68] on icon "button" at bounding box center [632, 67] width 6 height 6
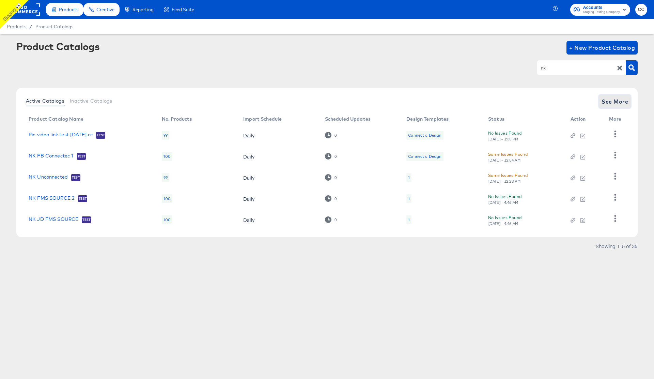
click at [608, 105] on span "See More" at bounding box center [615, 102] width 27 height 10
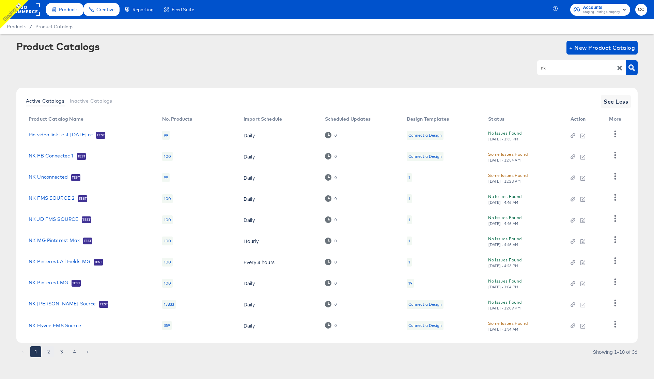
click at [49, 350] on button "2" at bounding box center [48, 351] width 11 height 11
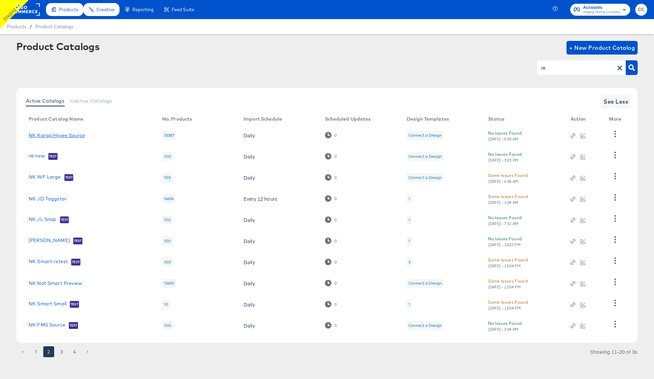
click at [72, 134] on link "NK Kargo Hyvee Source" at bounding box center [57, 135] width 56 height 5
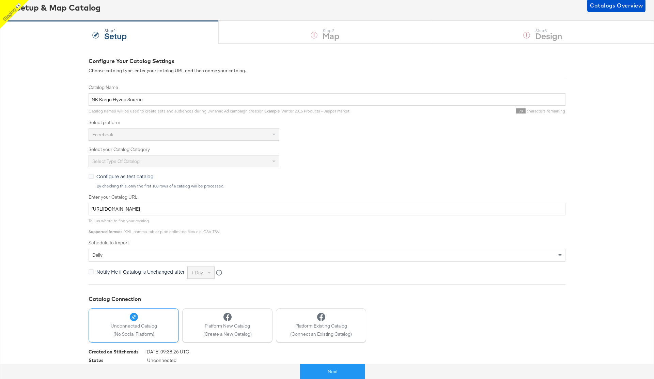
scroll to position [64, 0]
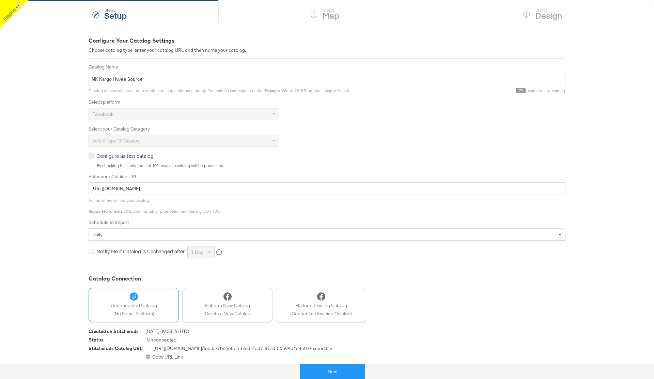
click at [93, 154] on icon at bounding box center [91, 155] width 5 height 5
click at [0, 0] on input "Configure as test catalog" at bounding box center [0, 0] width 0 height 0
click at [336, 374] on button "Next" at bounding box center [325, 371] width 65 height 15
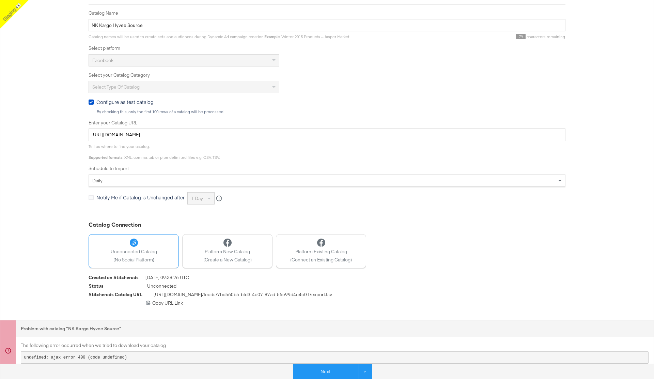
scroll to position [126, 0]
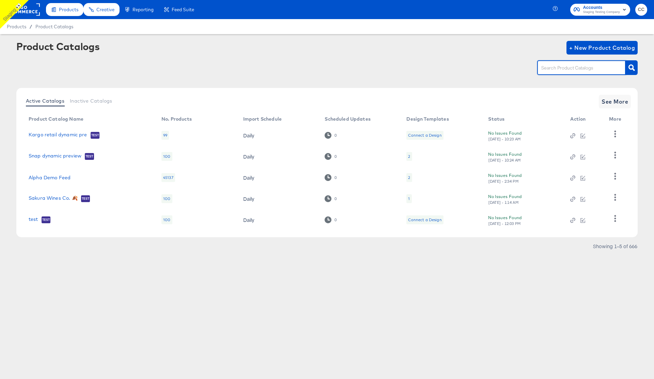
click at [557, 68] on input "text" at bounding box center [576, 68] width 73 height 8
type input "nk"
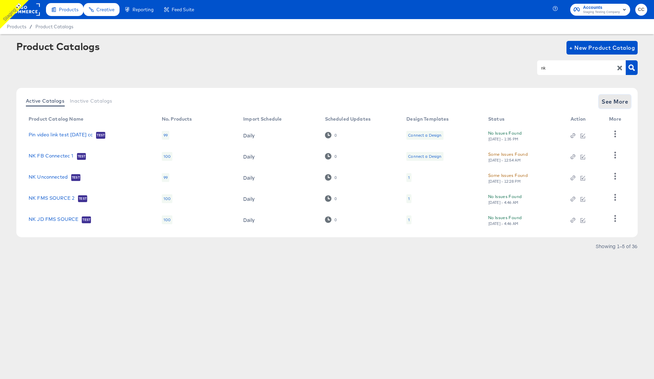
click at [612, 106] on span "See More" at bounding box center [615, 102] width 27 height 10
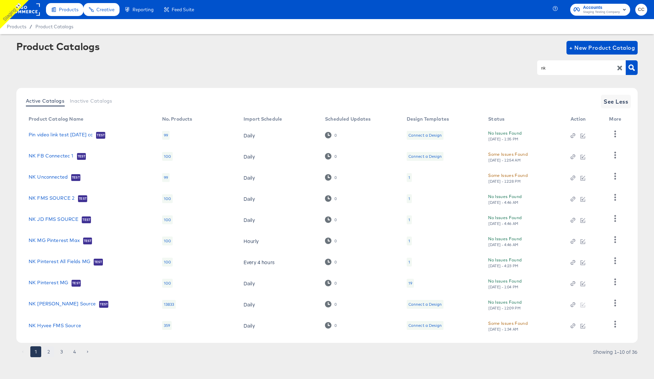
click at [49, 351] on button "2" at bounding box center [48, 351] width 11 height 11
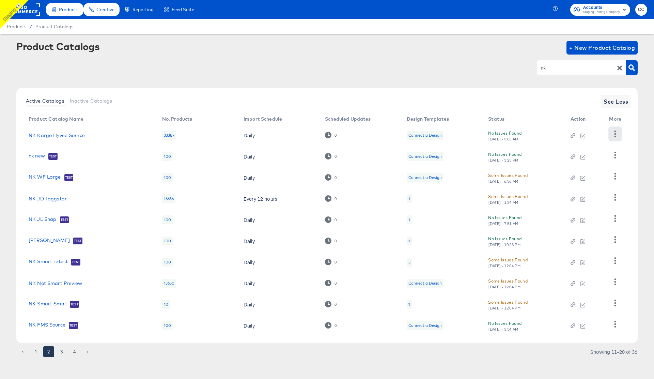
click at [616, 132] on icon "button" at bounding box center [615, 134] width 6 height 6
click at [571, 182] on div "Delete" at bounding box center [588, 180] width 68 height 11
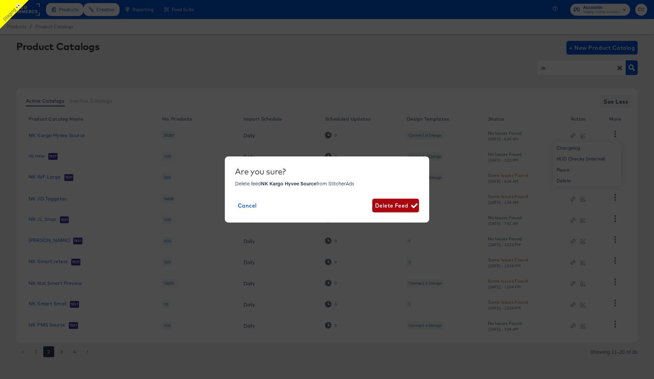
click at [389, 206] on span "Delete Feed" at bounding box center [395, 206] width 41 height 10
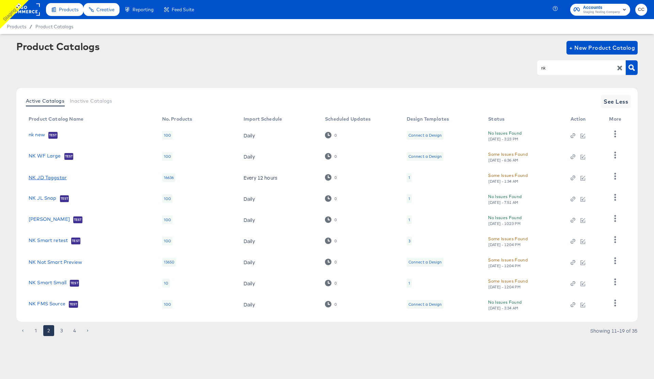
click at [59, 178] on link "NK JD Taggstar" at bounding box center [48, 177] width 38 height 5
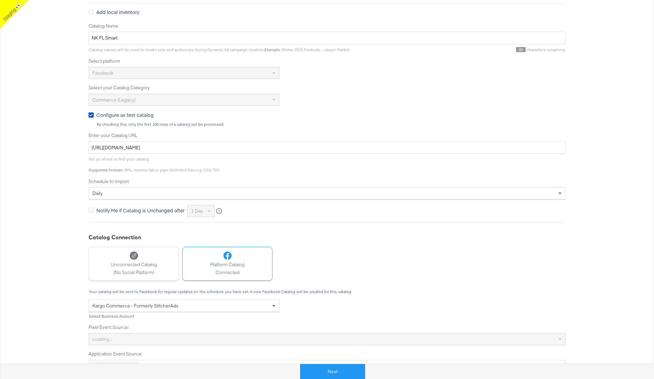
scroll to position [132, 0]
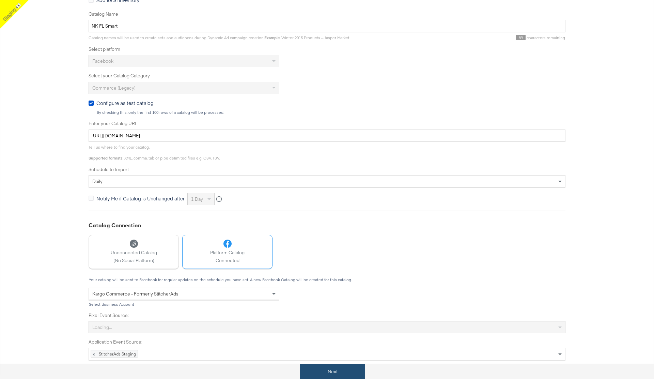
click at [333, 372] on button "Next" at bounding box center [332, 371] width 65 height 15
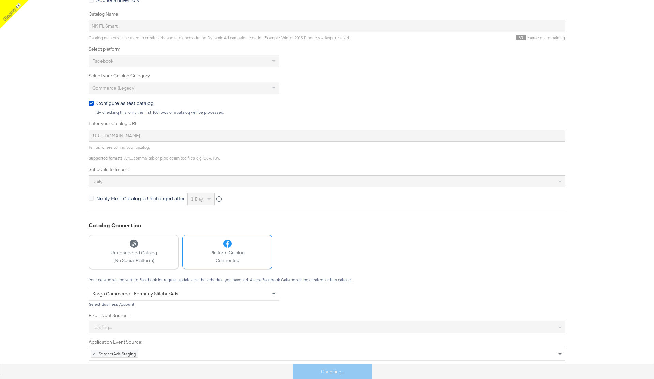
scroll to position [0, 0]
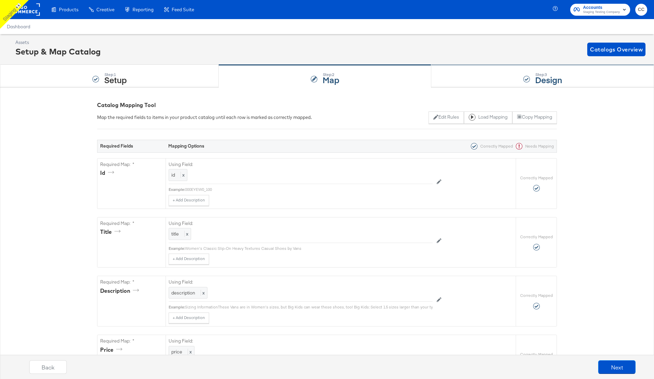
click at [520, 83] on div "Step: 3 Design" at bounding box center [543, 76] width 223 height 22
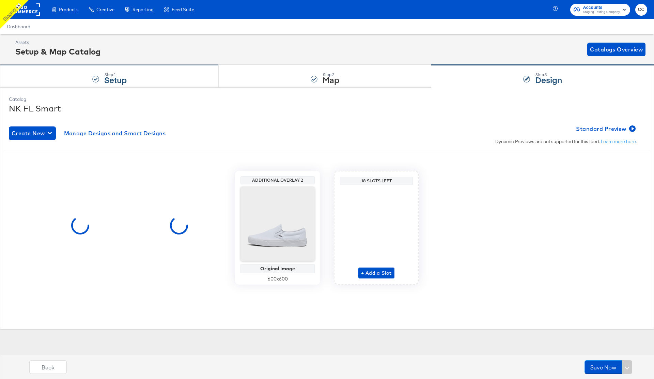
click at [109, 76] on strong "Setup" at bounding box center [115, 79] width 22 height 11
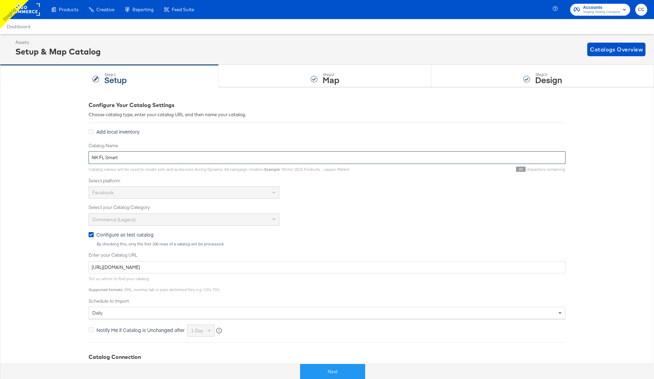
click at [102, 158] on input "NK FL Smart" at bounding box center [327, 157] width 477 height 13
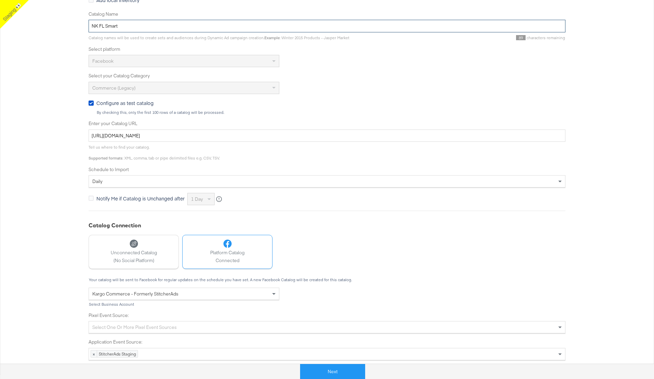
scroll to position [131, 0]
click at [107, 28] on input "NK FL Smart" at bounding box center [327, 26] width 477 height 13
click at [106, 28] on input "NK FL Smart" at bounding box center [327, 26] width 477 height 13
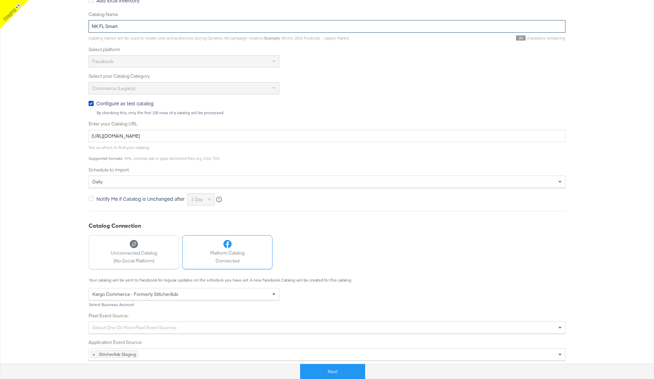
click at [106, 28] on input "NK FL Smart" at bounding box center [327, 26] width 477 height 13
